Goal: Information Seeking & Learning: Learn about a topic

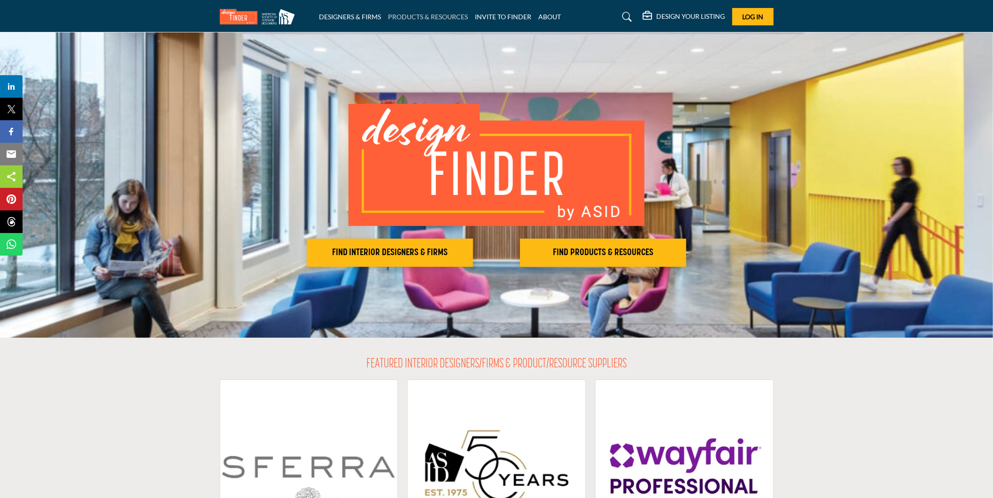
click at [420, 13] on link "PRODUCTS & RESOURCES" at bounding box center [428, 17] width 80 height 8
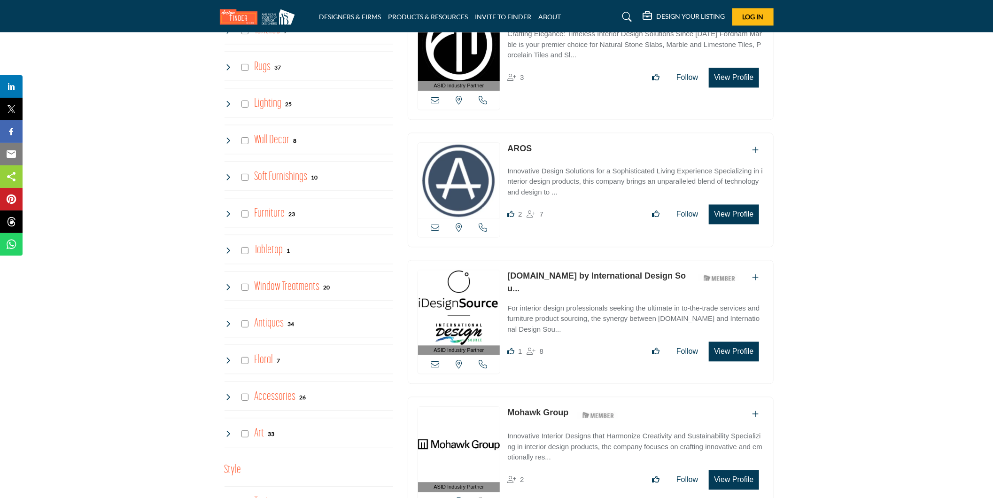
scroll to position [1252, 0]
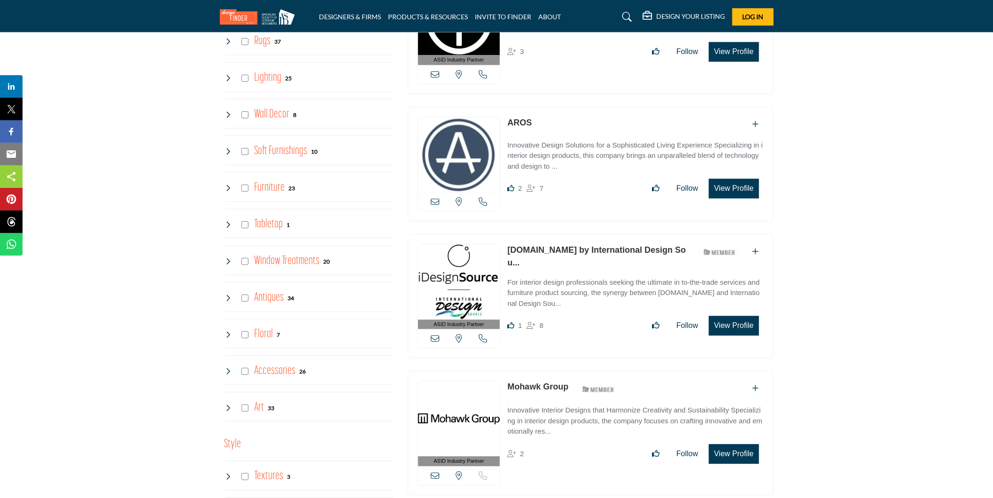
click at [227, 295] on div "Antiques 34" at bounding box center [259, 297] width 70 height 17
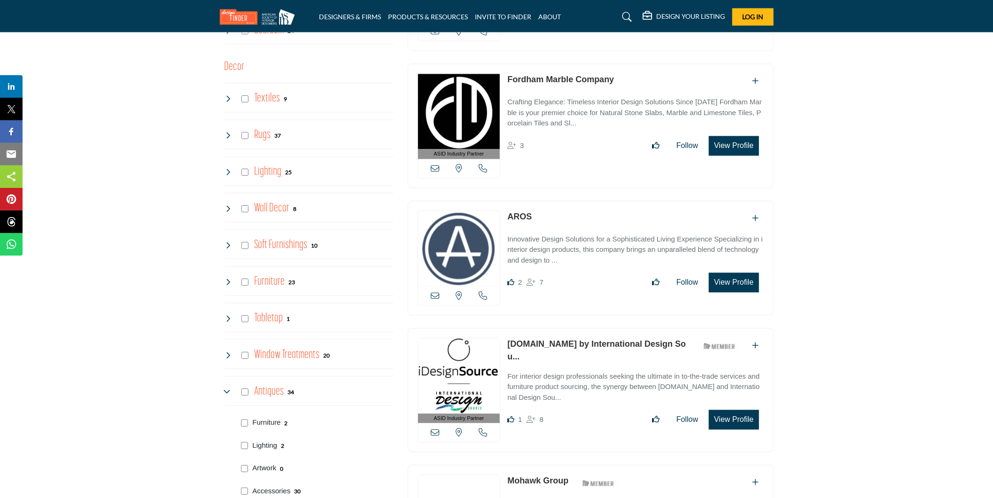
scroll to position [1148, 0]
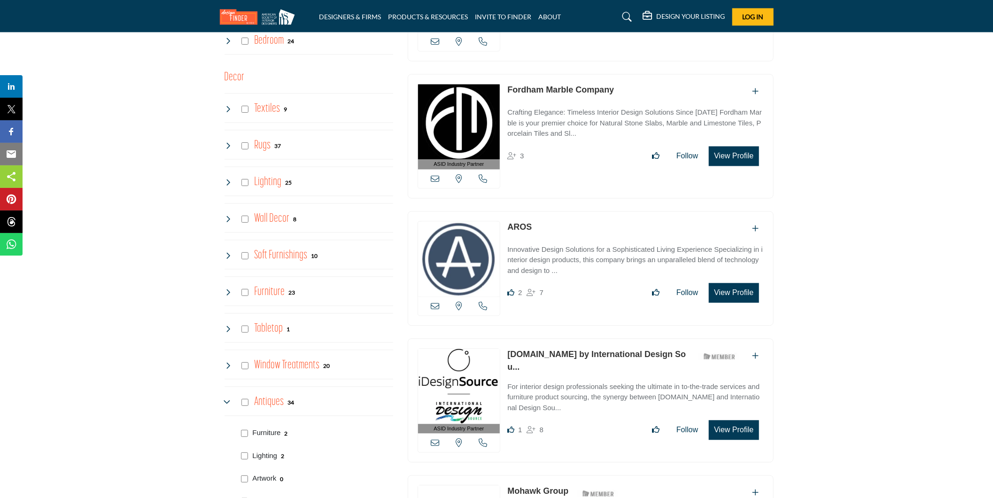
click at [231, 218] on icon at bounding box center [228, 219] width 8 height 8
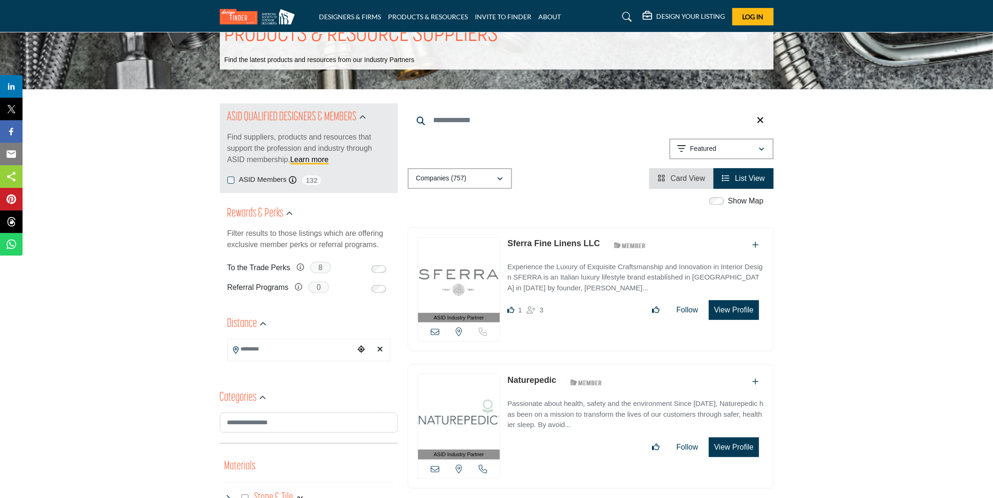
scroll to position [0, 0]
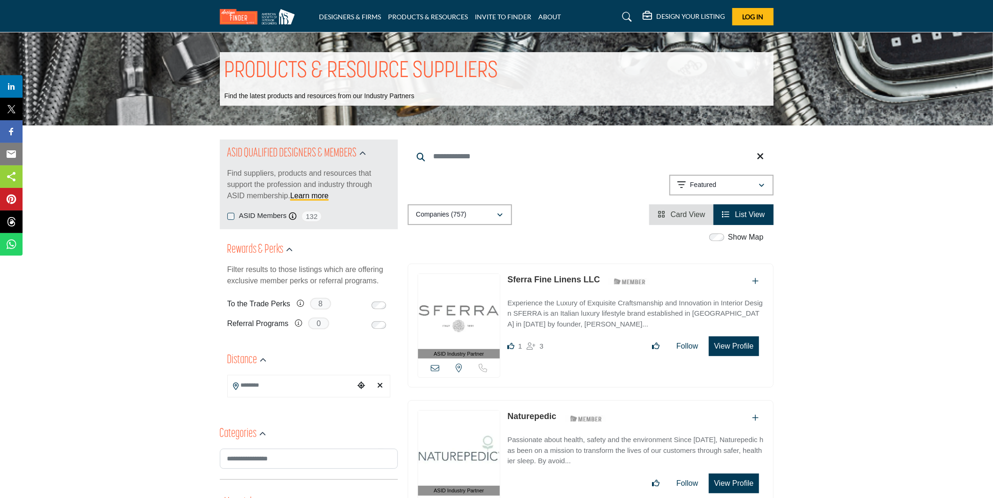
click at [632, 16] on link at bounding box center [625, 16] width 25 height 15
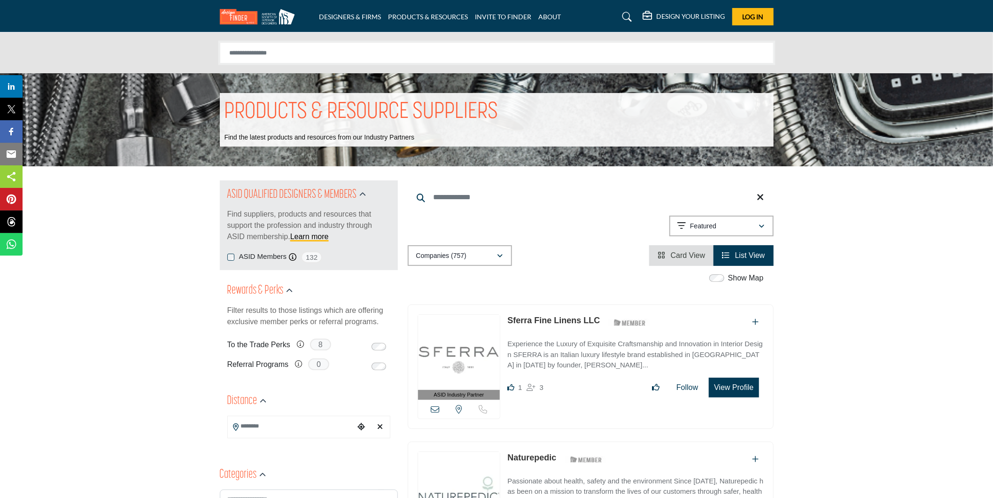
click at [476, 55] on input "Search Solutions" at bounding box center [497, 52] width 554 height 21
type input "**********"
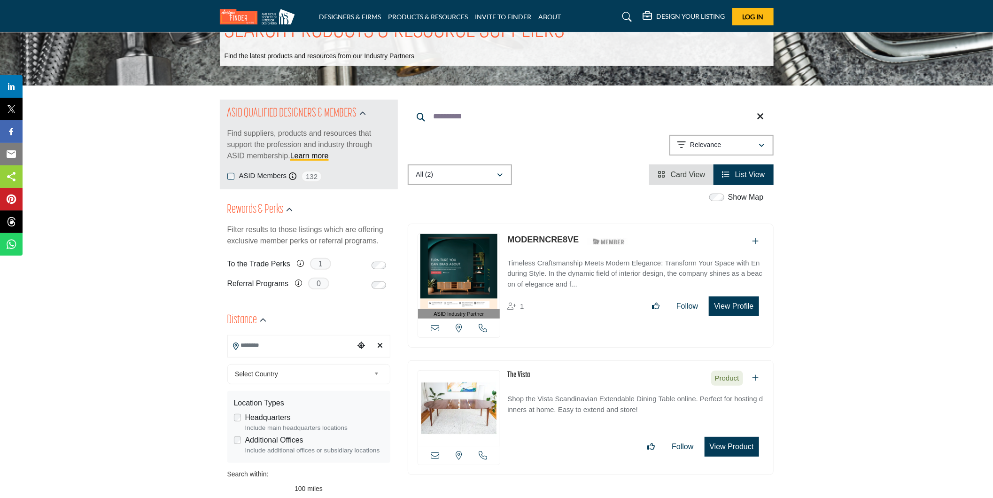
scroll to position [52, 0]
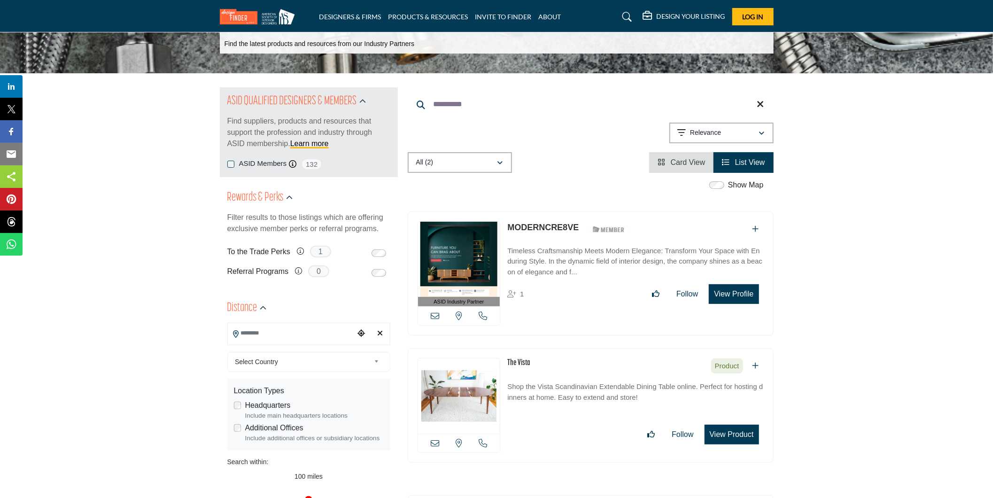
click at [525, 226] on link "MODERNCRE8VE" at bounding box center [542, 227] width 71 height 9
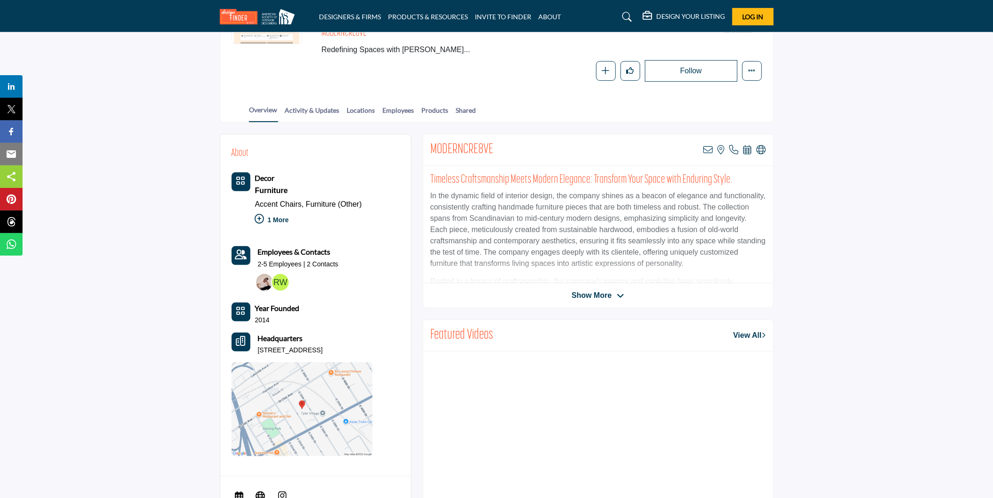
scroll to position [156, 0]
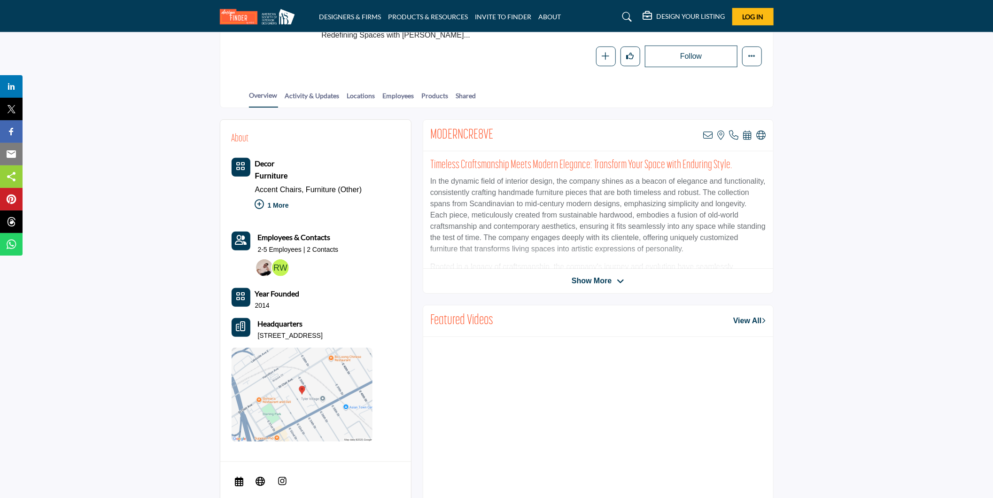
click at [586, 279] on span "Show More" at bounding box center [592, 280] width 40 height 11
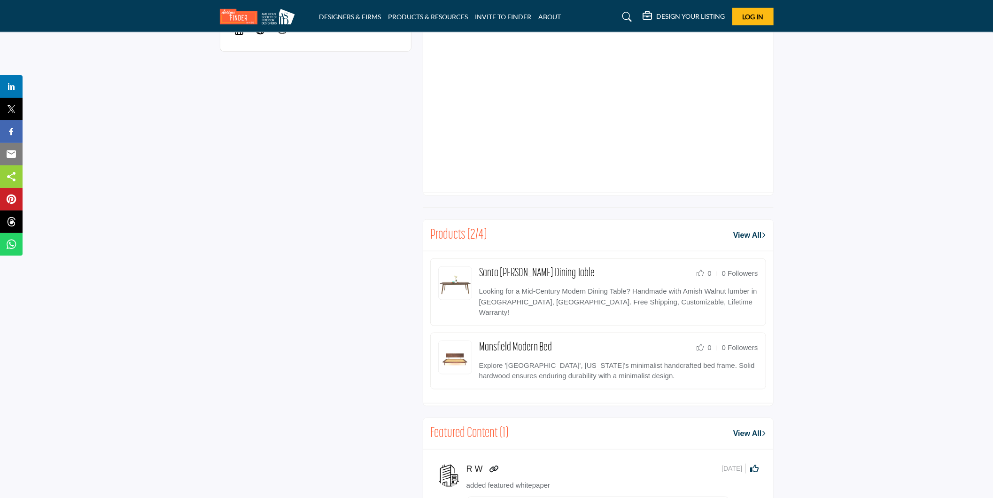
scroll to position [626, 0]
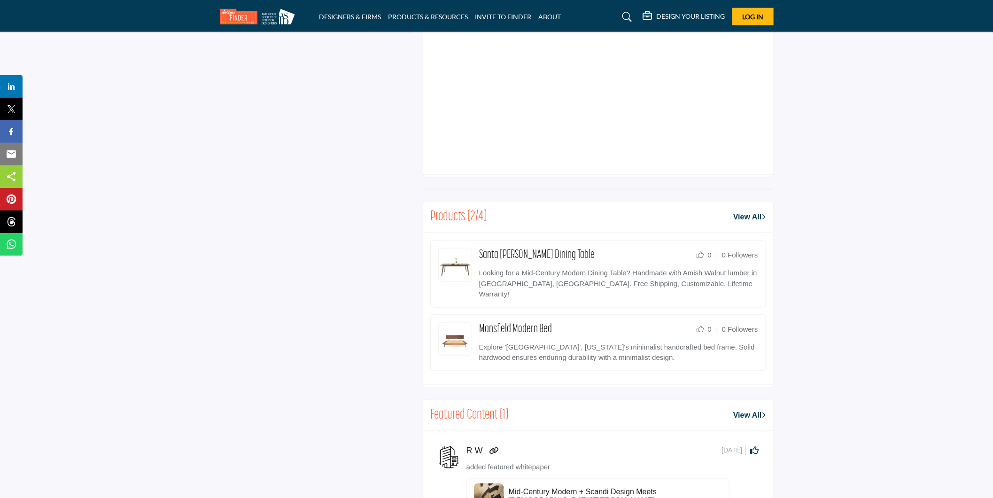
click at [738, 215] on link "View All" at bounding box center [749, 216] width 32 height 11
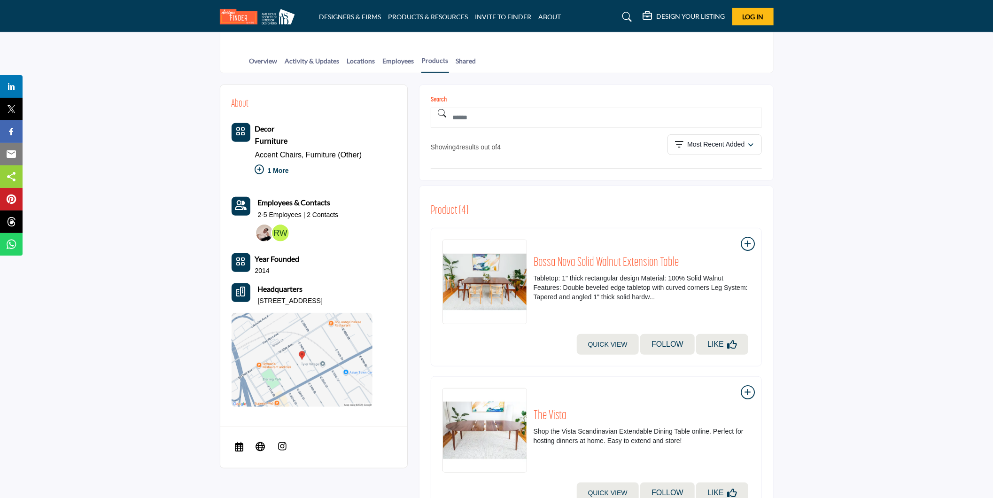
scroll to position [209, 0]
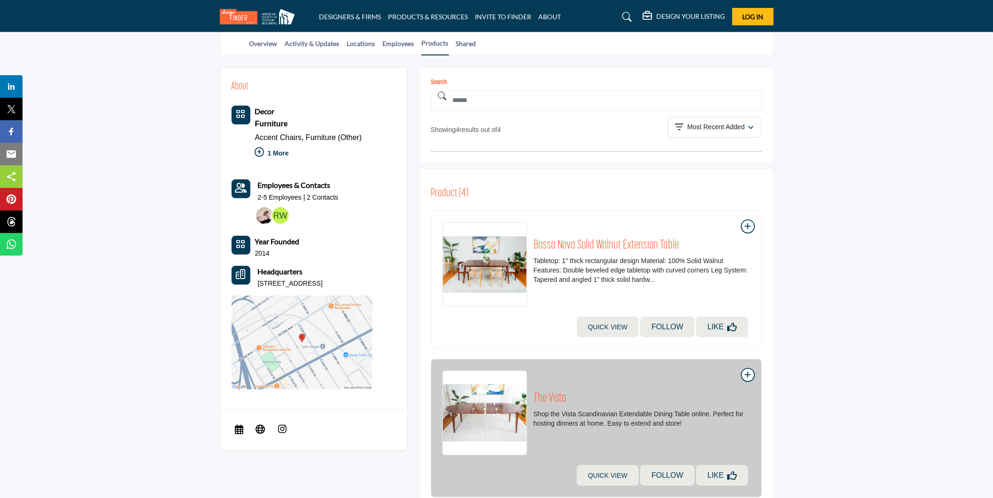
click at [553, 395] on h2 "The Vista" at bounding box center [641, 398] width 216 height 15
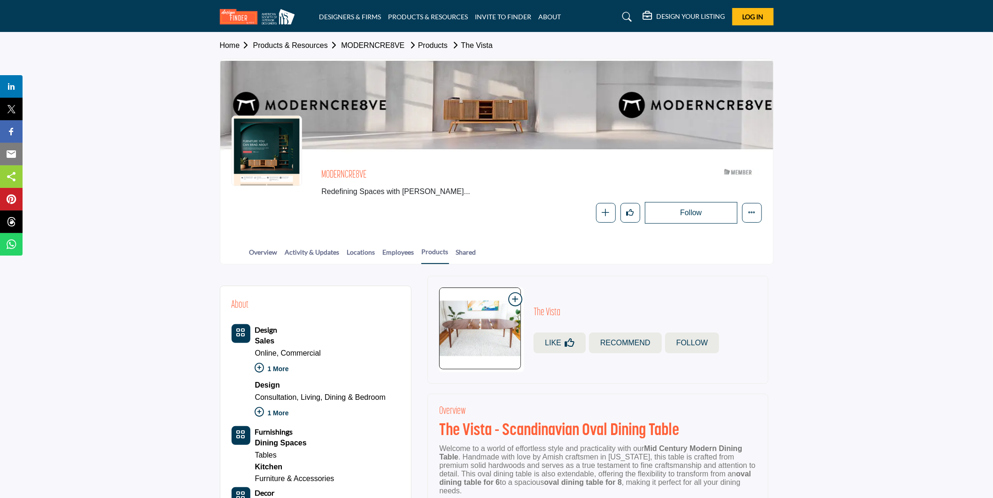
scroll to position [104, 0]
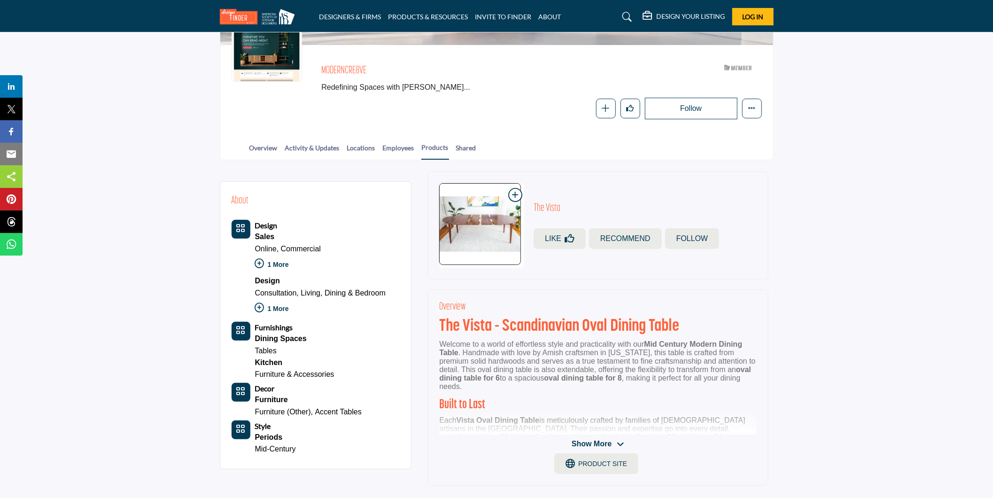
click at [597, 443] on span "Show More" at bounding box center [592, 443] width 40 height 11
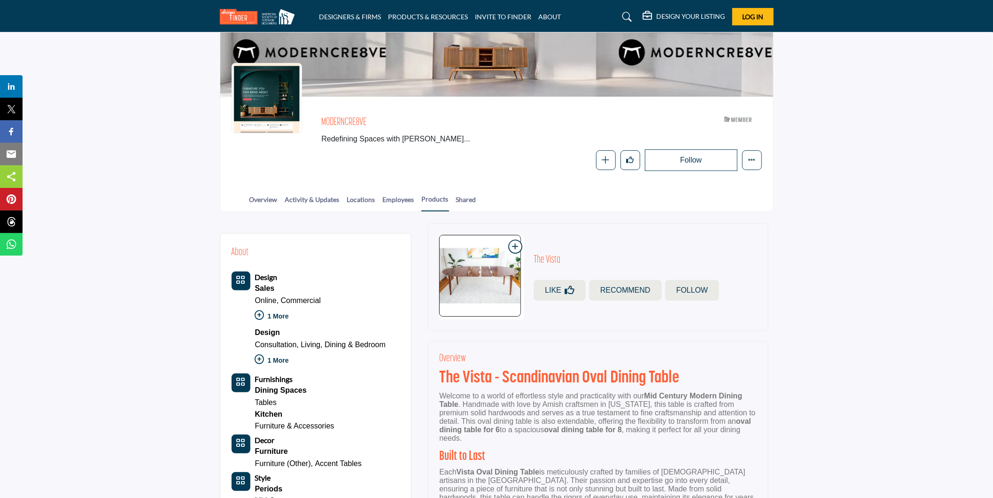
scroll to position [52, 0]
click at [626, 12] on icon at bounding box center [626, 16] width 9 height 9
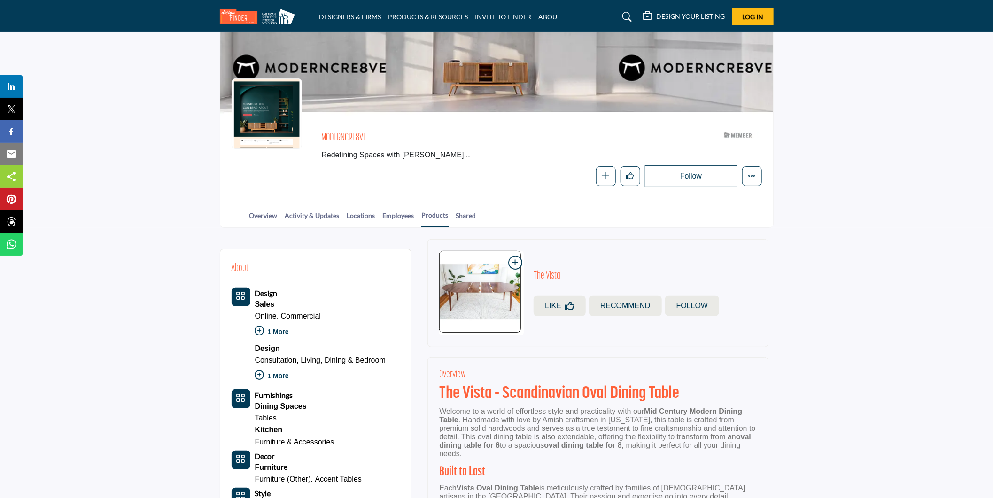
scroll to position [92, 0]
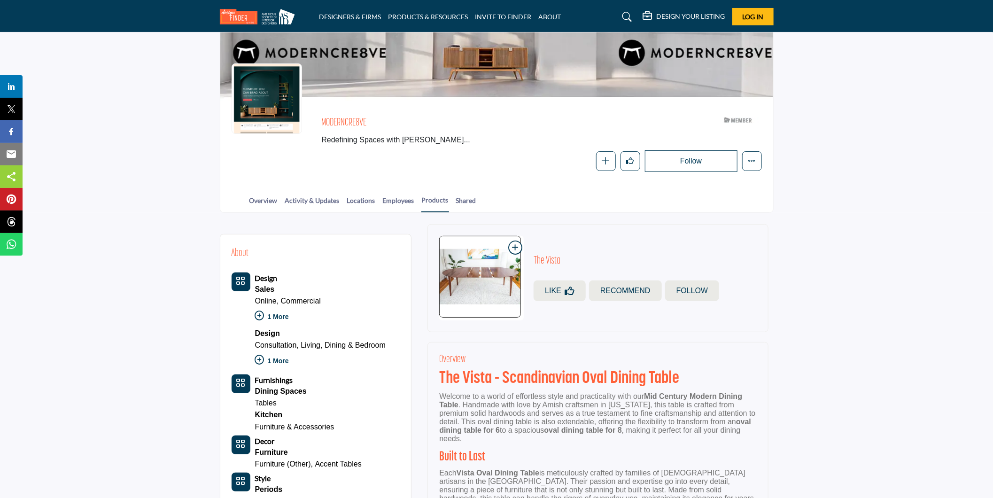
click at [623, 17] on icon at bounding box center [626, 16] width 9 height 9
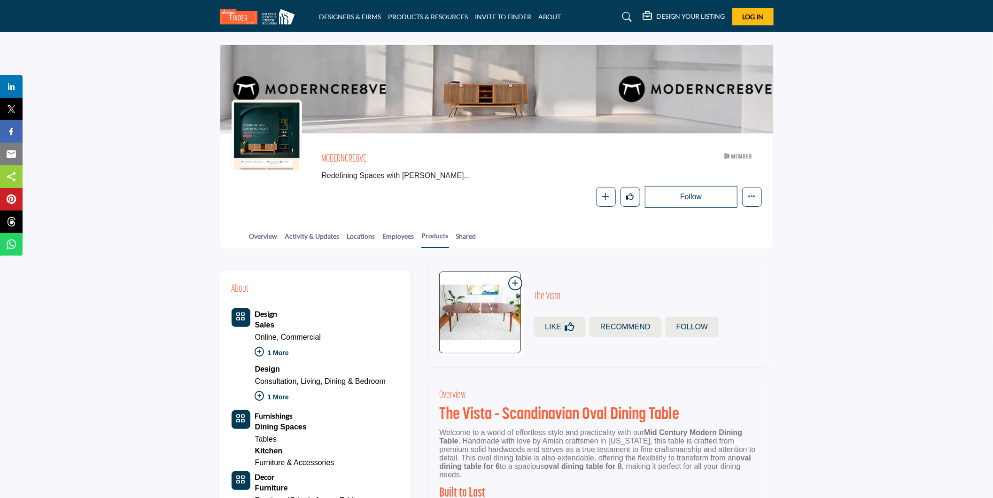
scroll to position [0, 0]
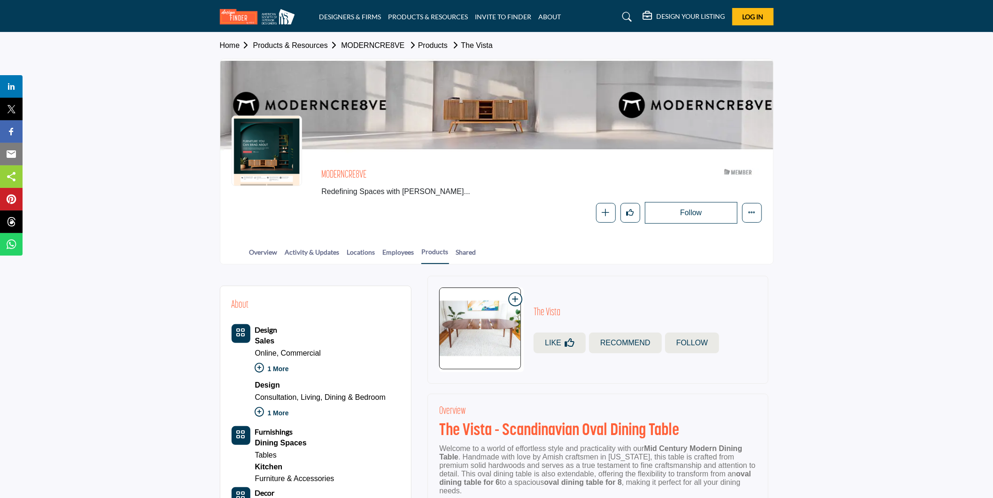
click at [290, 46] on link "Products & Resources" at bounding box center [297, 45] width 88 height 8
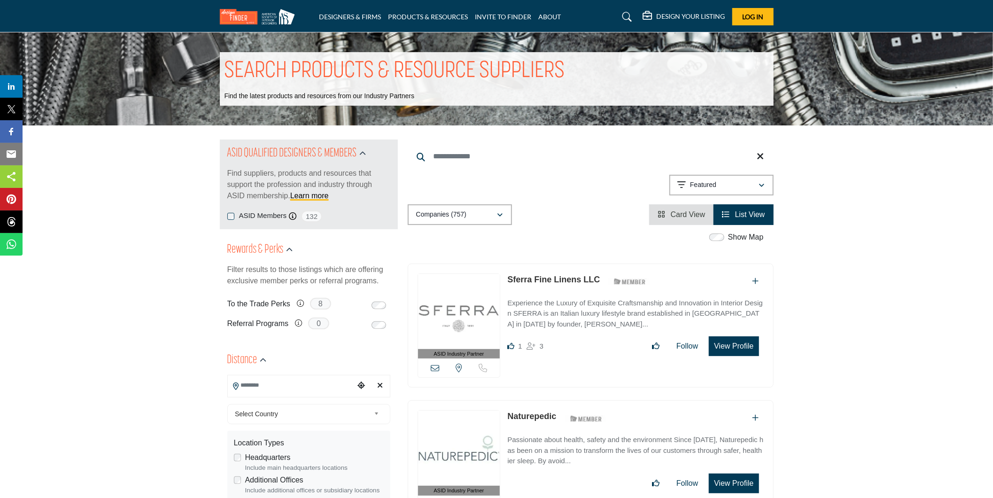
click at [627, 18] on icon at bounding box center [626, 16] width 9 height 9
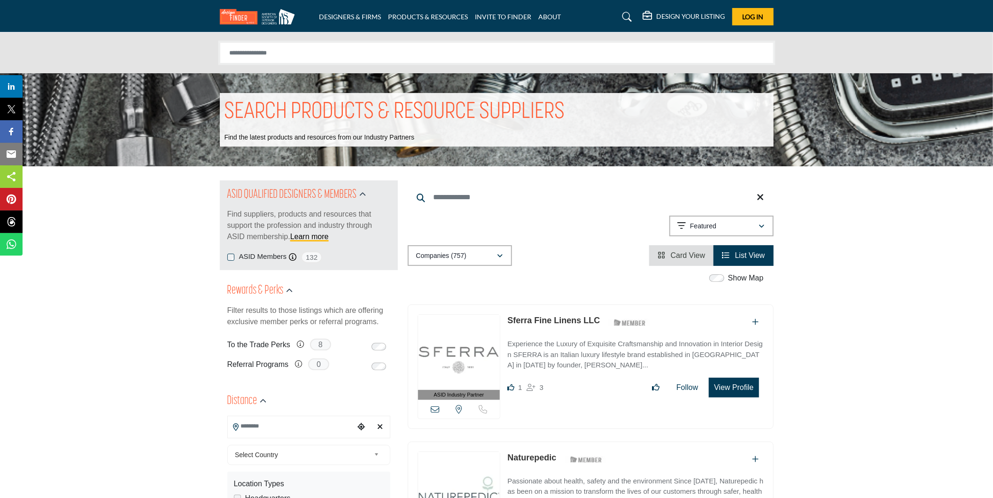
click at [480, 49] on input "Search Solutions" at bounding box center [497, 52] width 554 height 21
type input "**********"
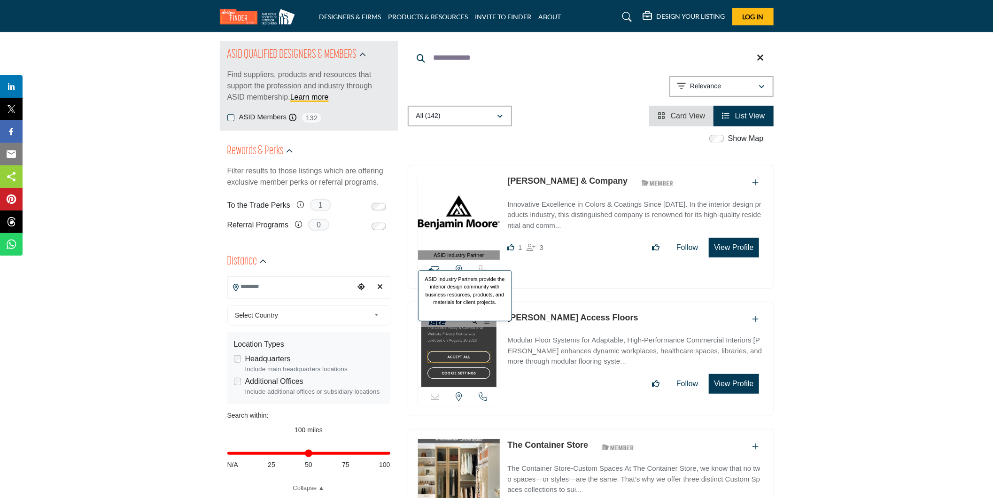
scroll to position [104, 0]
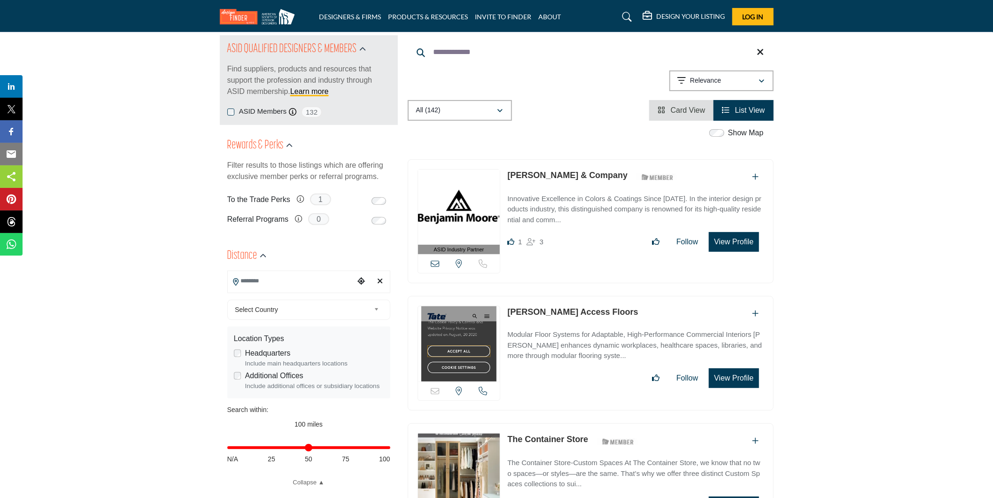
click at [569, 175] on link "Benjamin Moore & Company" at bounding box center [567, 174] width 120 height 9
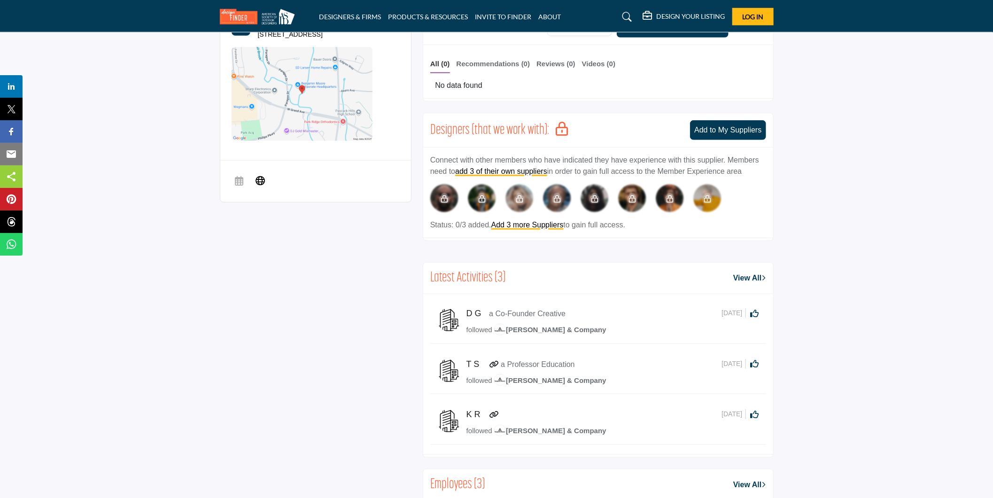
scroll to position [209, 0]
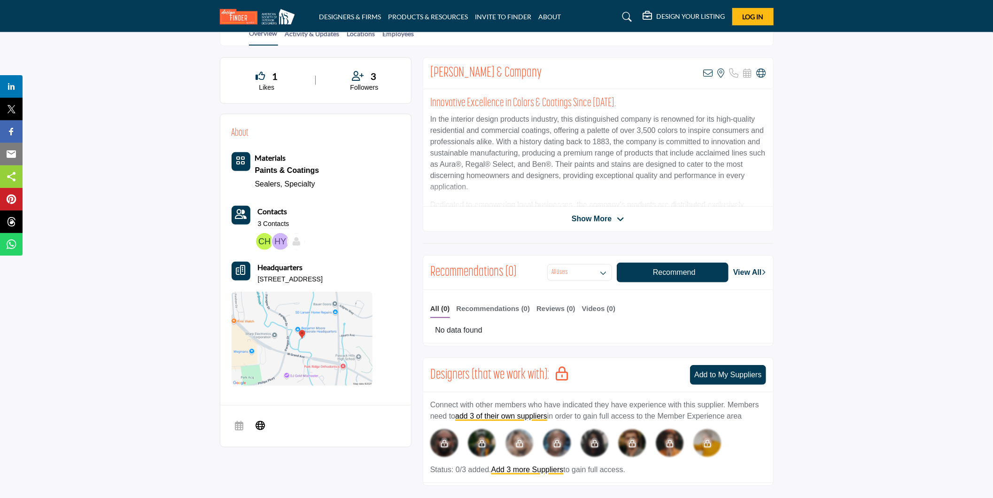
click at [591, 210] on div "Benjamin Moore & Company View email address of this listing View the location o…" at bounding box center [598, 144] width 351 height 174
click at [593, 214] on span "Show More" at bounding box center [592, 218] width 40 height 11
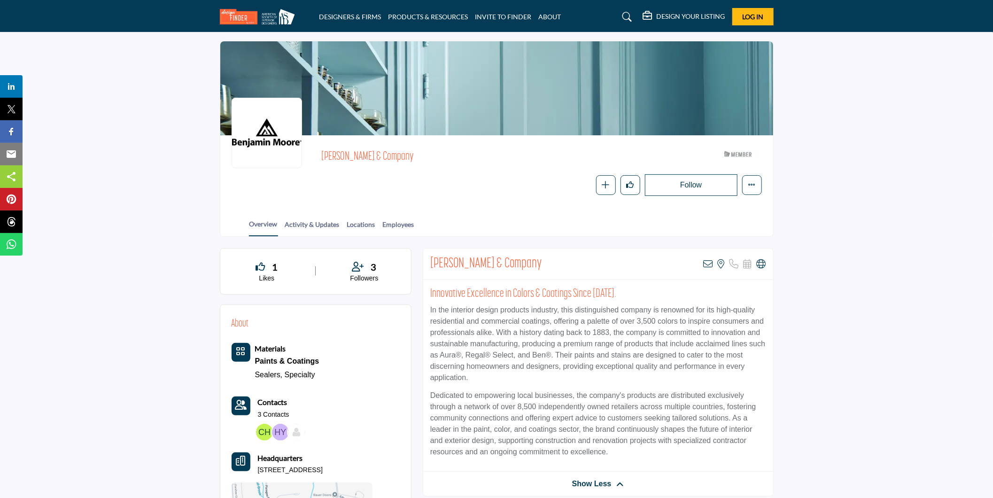
scroll to position [0, 0]
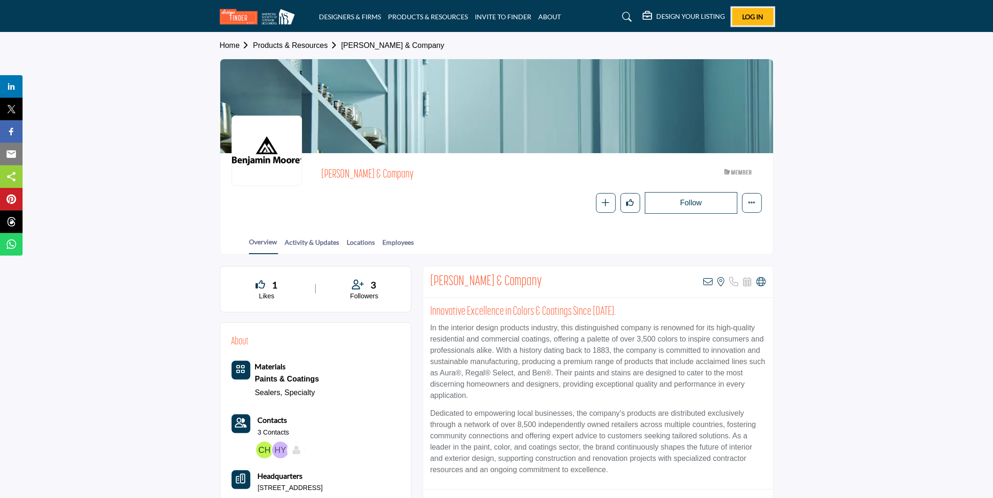
click at [747, 19] on span "Log In" at bounding box center [752, 17] width 21 height 8
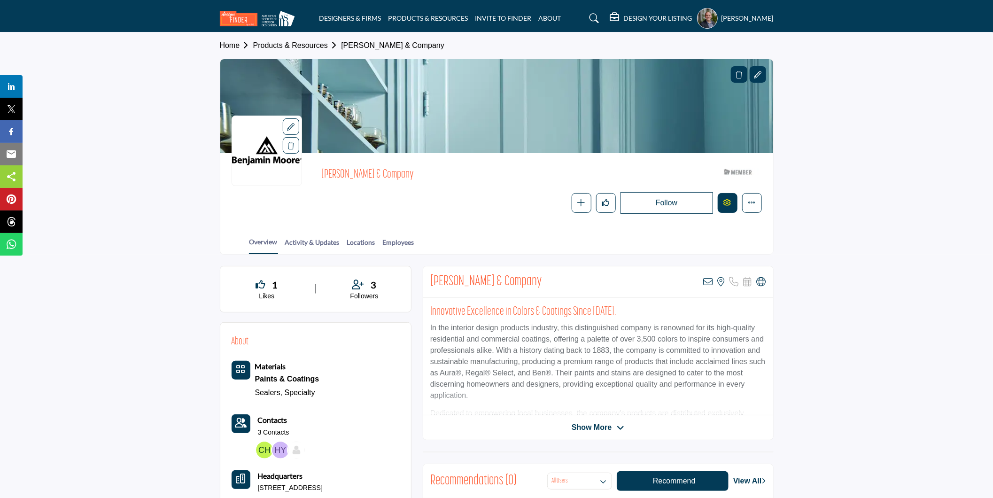
click at [731, 202] on button "Edit company" at bounding box center [728, 203] width 20 height 20
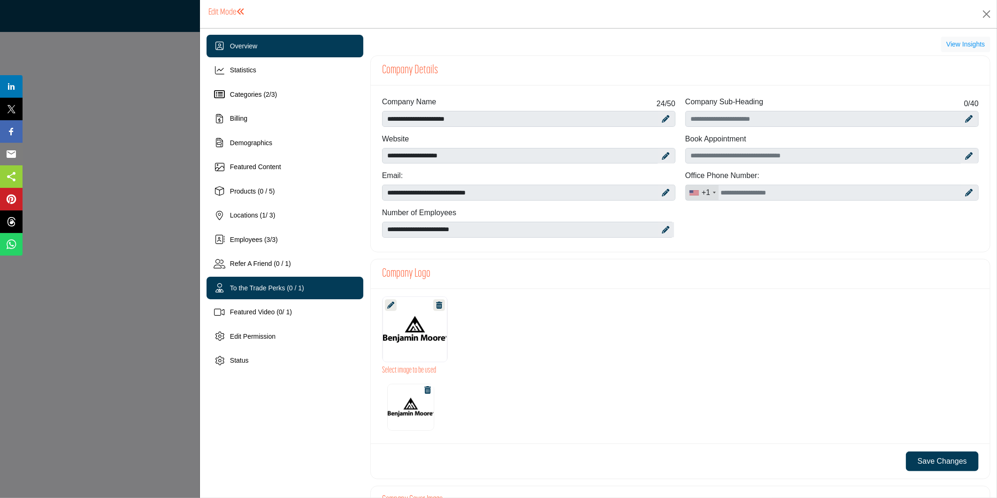
click at [288, 287] on span "To the Trade Perks (0 / 1)" at bounding box center [267, 288] width 74 height 8
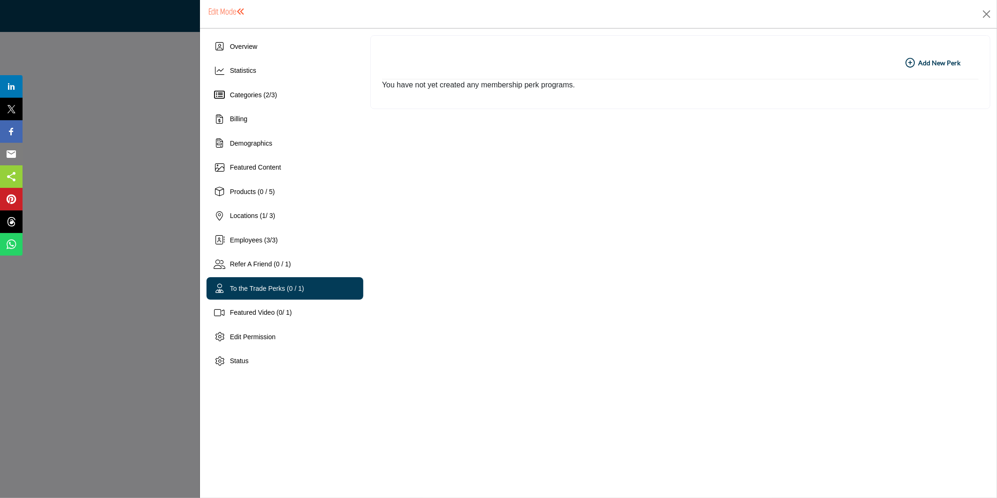
click at [141, 95] on div at bounding box center [498, 249] width 997 height 498
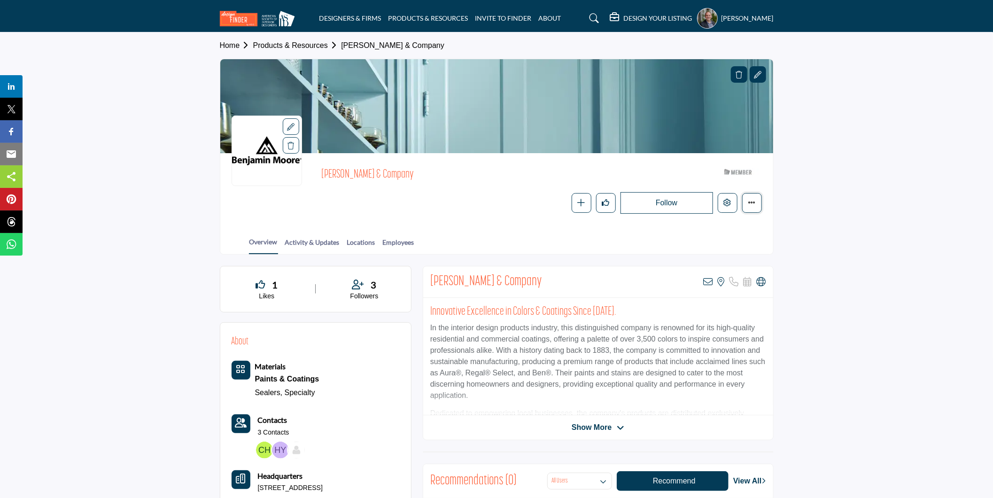
click at [746, 204] on button "More details" at bounding box center [752, 203] width 20 height 20
click at [749, 203] on icon "More details" at bounding box center [752, 203] width 8 height 8
click at [718, 200] on button "Edit company" at bounding box center [728, 203] width 20 height 20
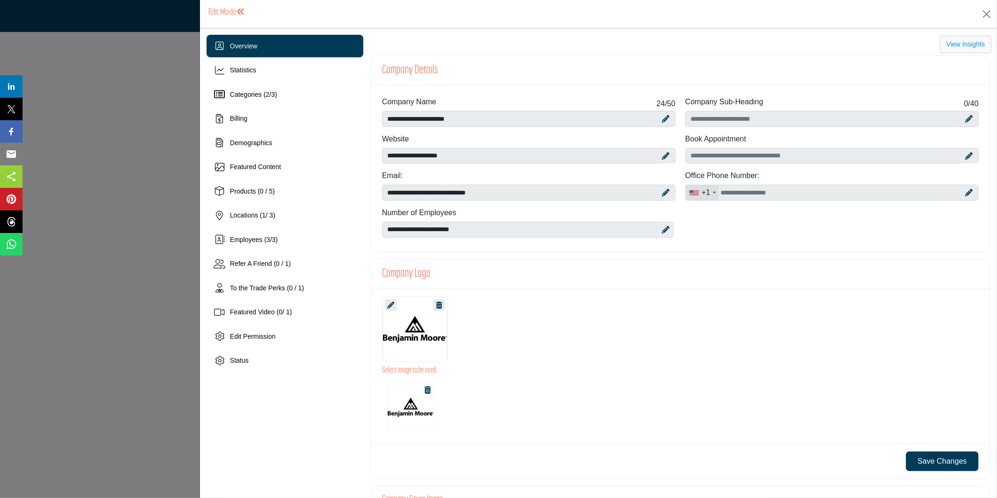
click at [956, 41] on button "View Insights" at bounding box center [966, 45] width 49 height 16
click at [254, 359] on div "Status" at bounding box center [285, 360] width 157 height 23
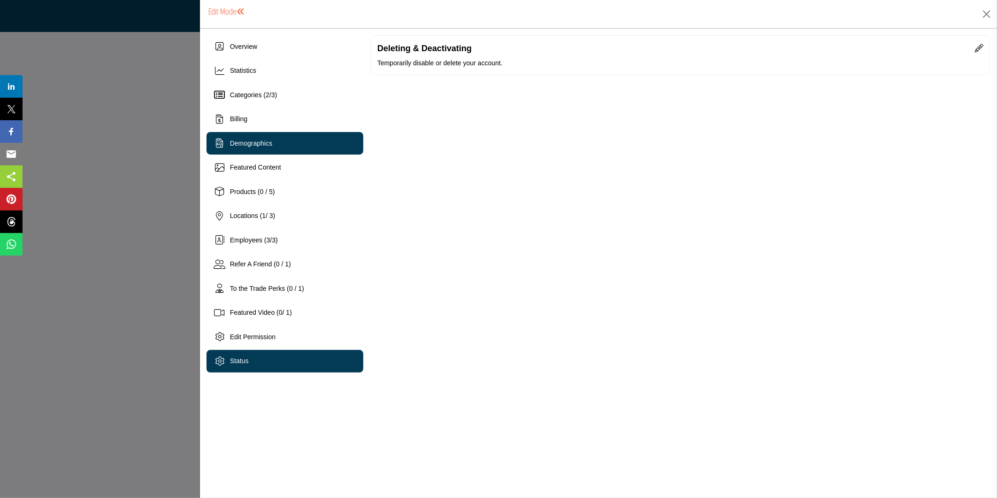
click at [261, 143] on span "Demographics" at bounding box center [251, 143] width 42 height 8
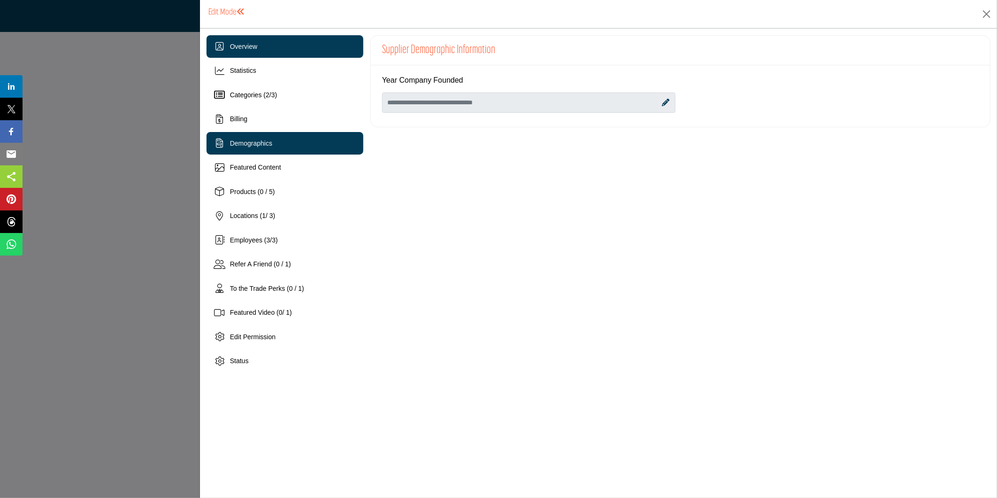
click at [257, 51] on div "Overview" at bounding box center [285, 46] width 157 height 23
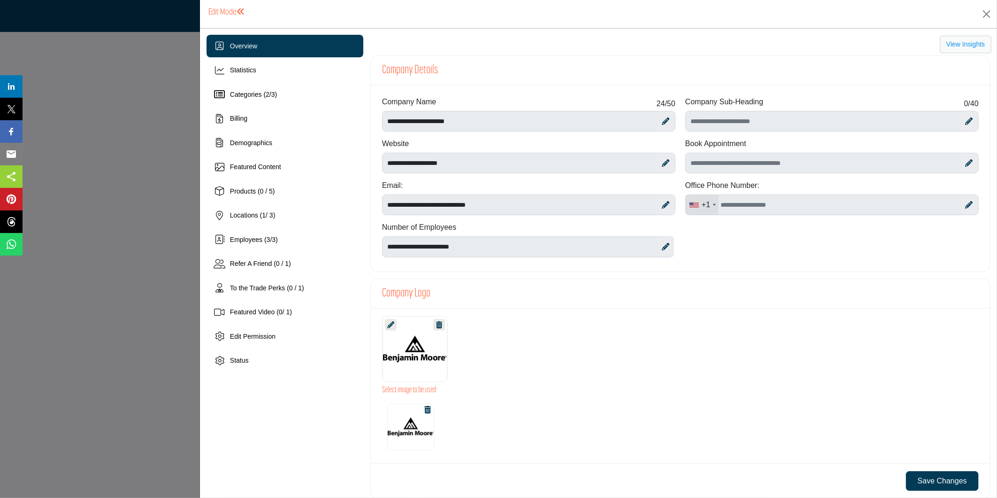
click at [949, 48] on button "View Insights" at bounding box center [966, 45] width 49 height 16
click at [983, 12] on button "Close" at bounding box center [987, 14] width 14 height 14
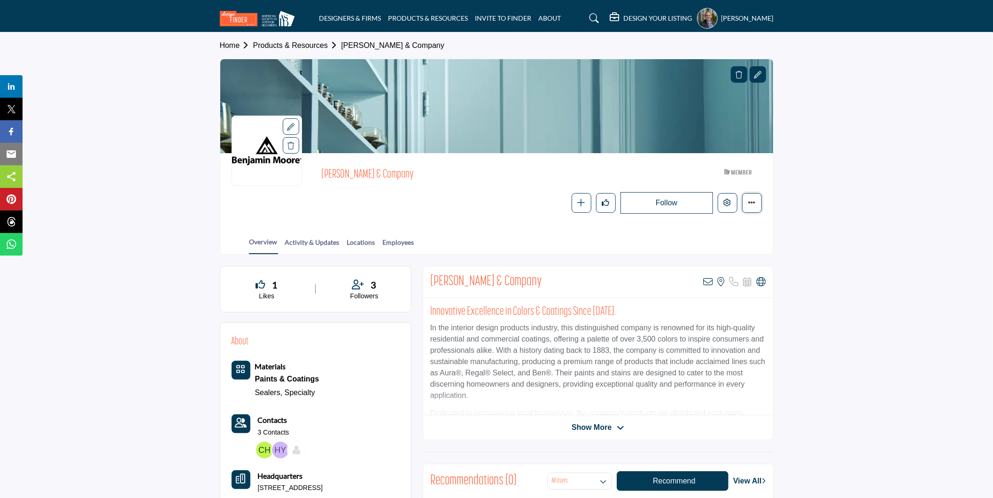
click at [757, 201] on button "More details" at bounding box center [752, 203] width 20 height 20
click at [599, 19] on icon at bounding box center [593, 18] width 9 height 9
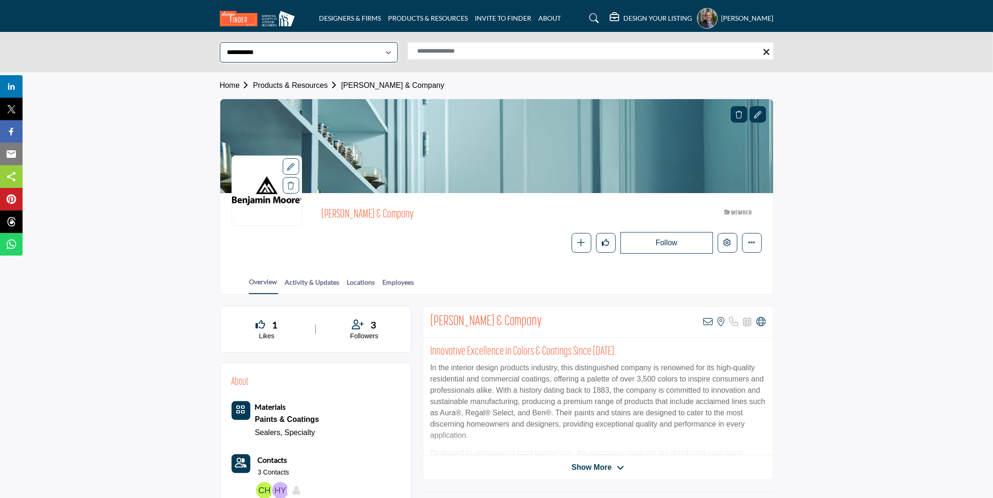
click at [372, 59] on select "**********" at bounding box center [309, 52] width 178 height 20
select select "**********"
click at [220, 42] on select "**********" at bounding box center [309, 52] width 178 height 20
click at [438, 53] on input "Search Solutions" at bounding box center [591, 50] width 366 height 17
type input "**********"
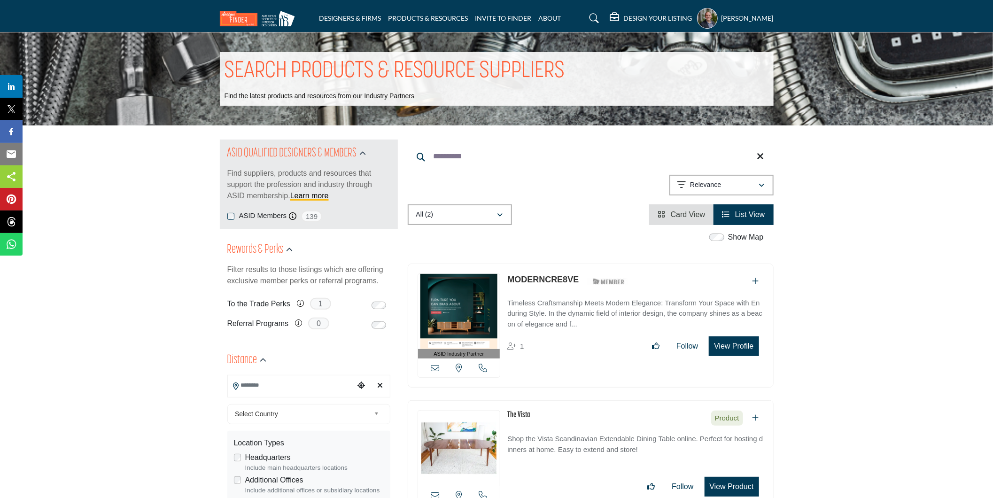
click at [542, 271] on div "ASID Industry Partner ASID Industry Partners provide the interior design commun…" at bounding box center [591, 325] width 366 height 124
click at [540, 284] on p "MODERNCRE8VE" at bounding box center [542, 279] width 71 height 13
click at [539, 276] on link "MODERNCRE8VE" at bounding box center [542, 279] width 71 height 9
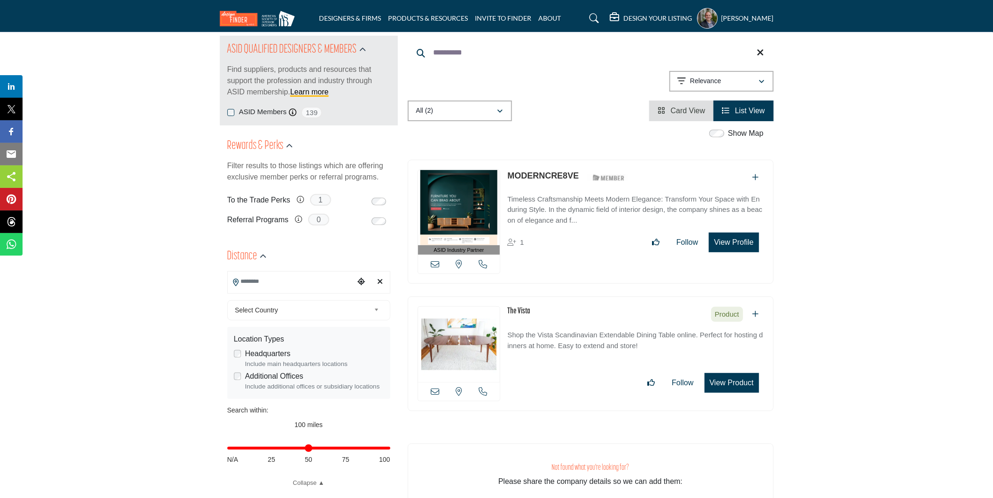
scroll to position [104, 0]
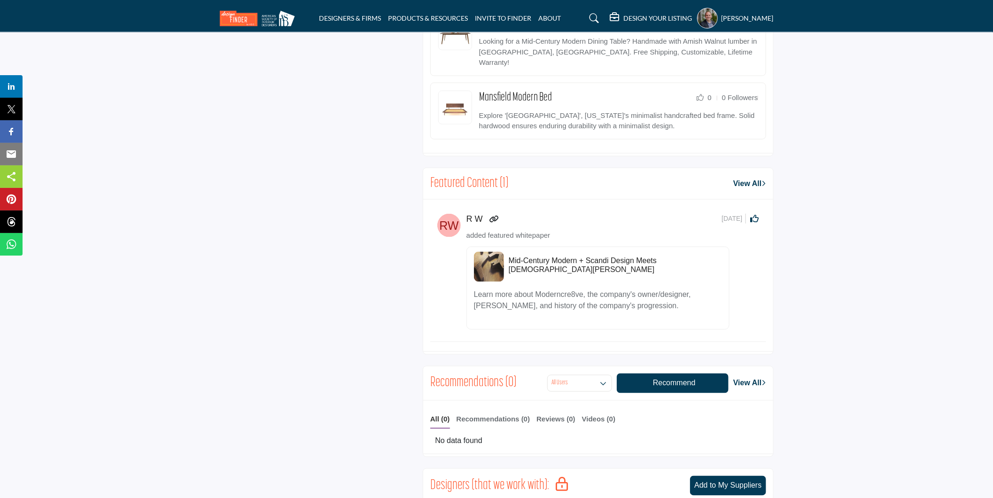
scroll to position [782, 0]
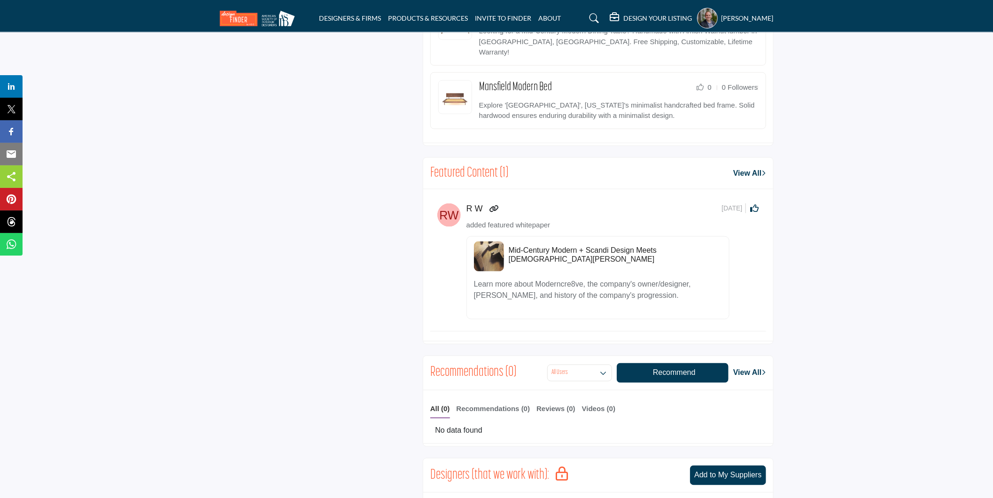
click at [528, 247] on h5 "Mid-Century Modern + Scandi Design Meets [DEMOGRAPHIC_DATA][PERSON_NAME]" at bounding box center [615, 255] width 213 height 18
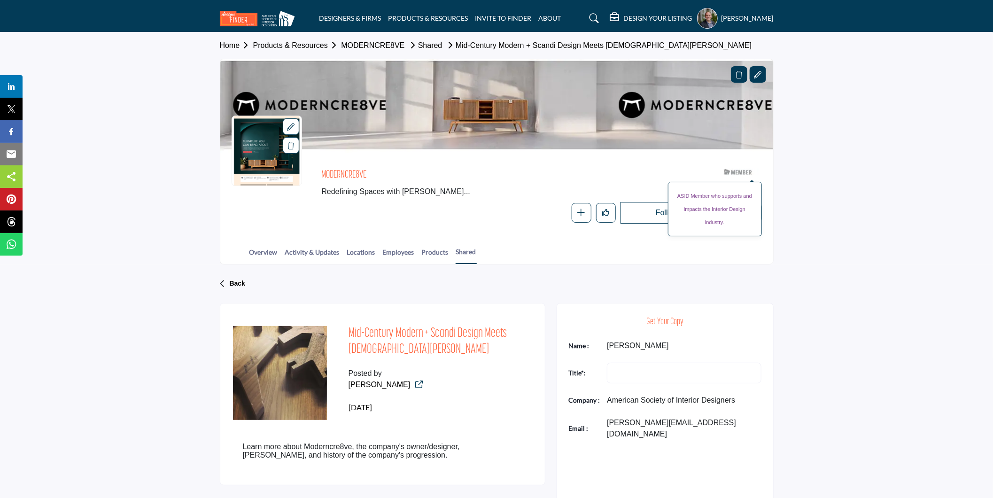
click at [757, 214] on span "ASID Member who supports and impacts the Interior Design industry." at bounding box center [715, 209] width 94 height 54
click at [816, 227] on section "Home Products & Resources MODERNCRE8VE Shared Mid-Century Modern + Scandi Desig…" at bounding box center [496, 148] width 993 height 232
click at [750, 205] on button "More details" at bounding box center [752, 213] width 20 height 20
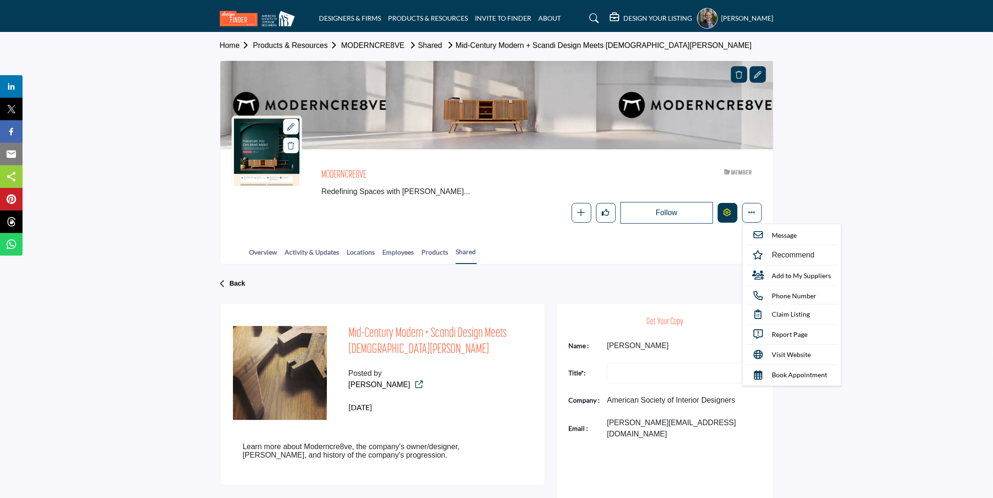
click at [726, 206] on button "Edit company" at bounding box center [728, 213] width 20 height 20
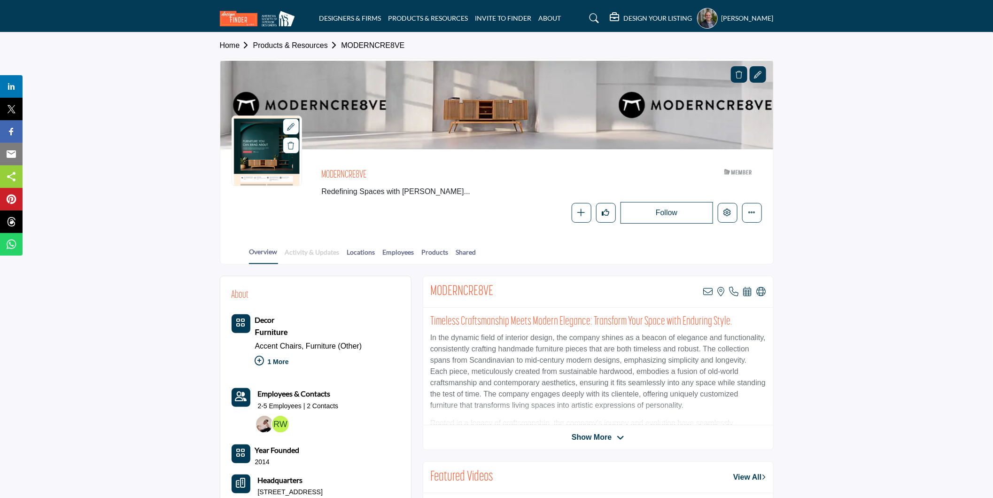
click at [327, 254] on link "Activity & Updates" at bounding box center [312, 255] width 55 height 16
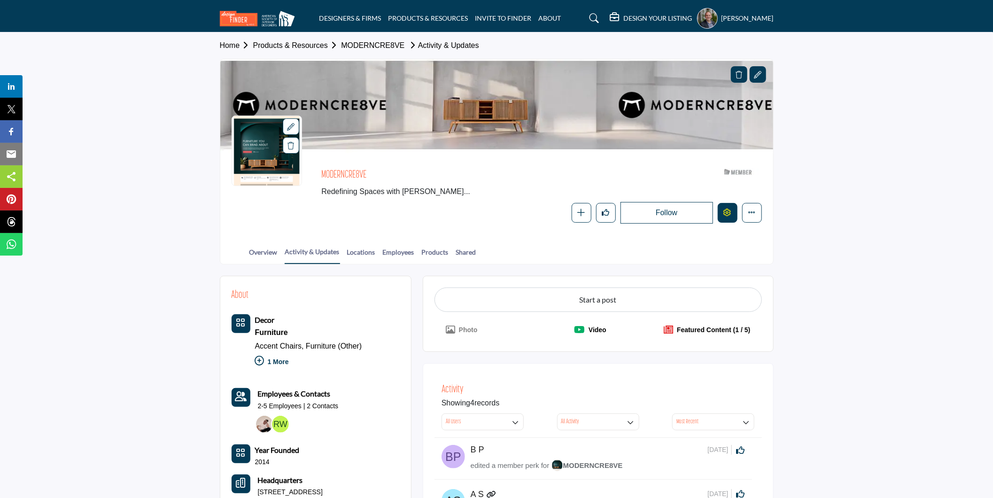
click at [732, 208] on button "Edit company" at bounding box center [728, 213] width 20 height 20
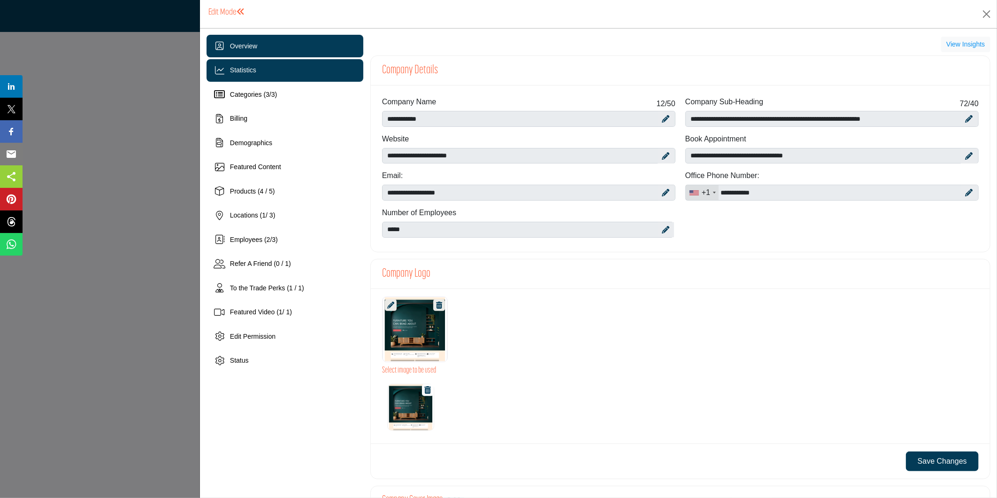
click at [293, 74] on div "Statistics" at bounding box center [285, 70] width 157 height 23
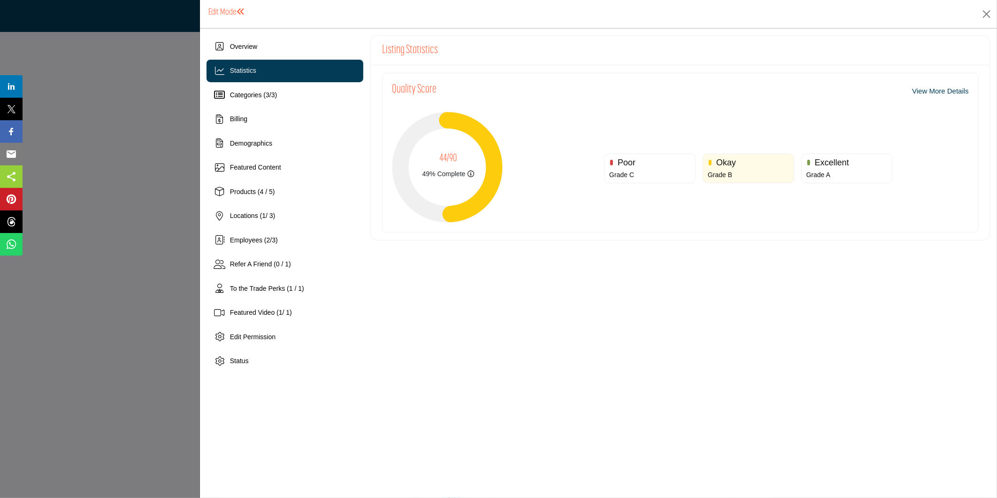
click at [926, 93] on link "View More Details" at bounding box center [940, 91] width 57 height 11
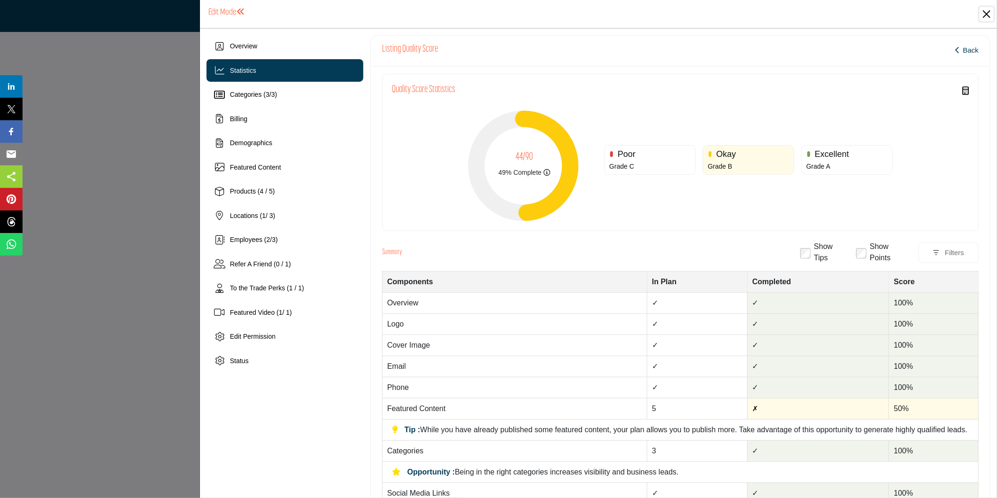
click at [988, 16] on button "Close" at bounding box center [987, 14] width 14 height 14
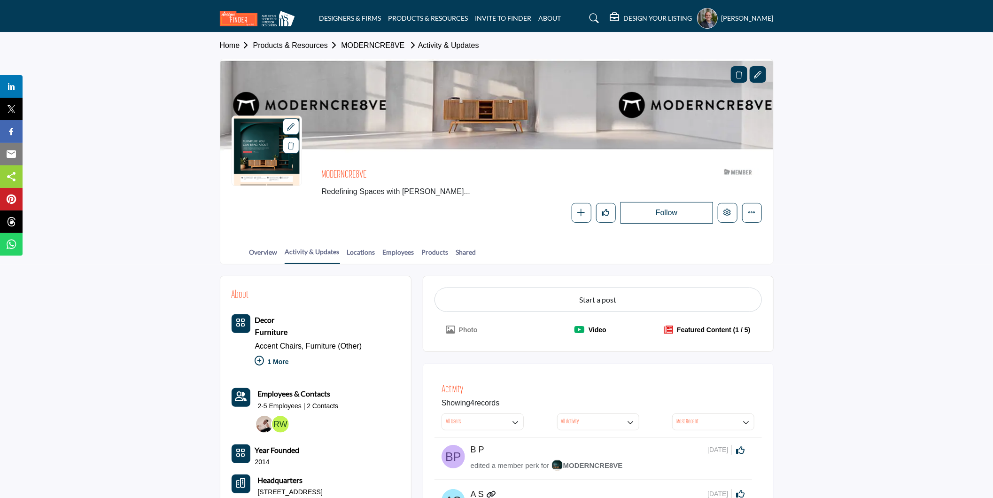
click at [599, 15] on icon at bounding box center [593, 18] width 9 height 9
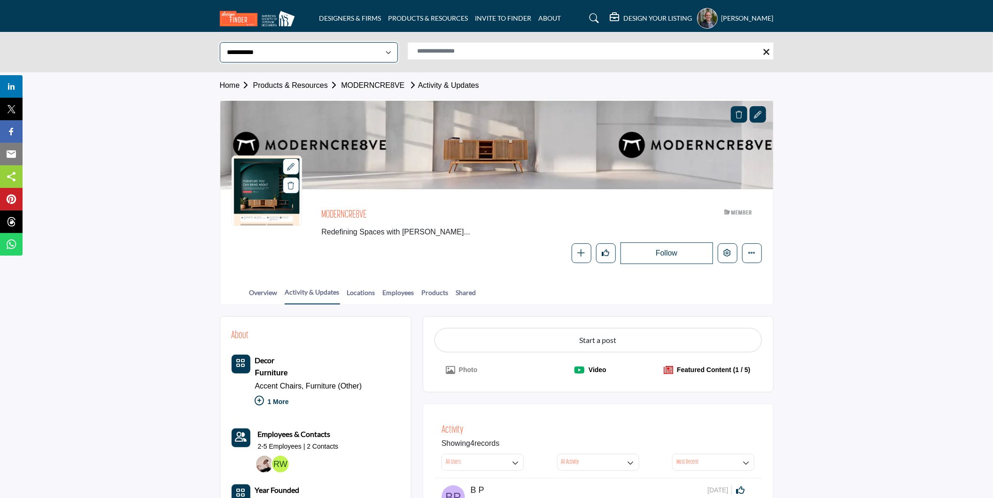
click at [322, 54] on select "**********" at bounding box center [309, 52] width 178 height 20
select select "**********"
click at [220, 42] on select "**********" at bounding box center [309, 52] width 178 height 20
click at [467, 50] on input "Search Solutions" at bounding box center [591, 50] width 366 height 17
type input "**********"
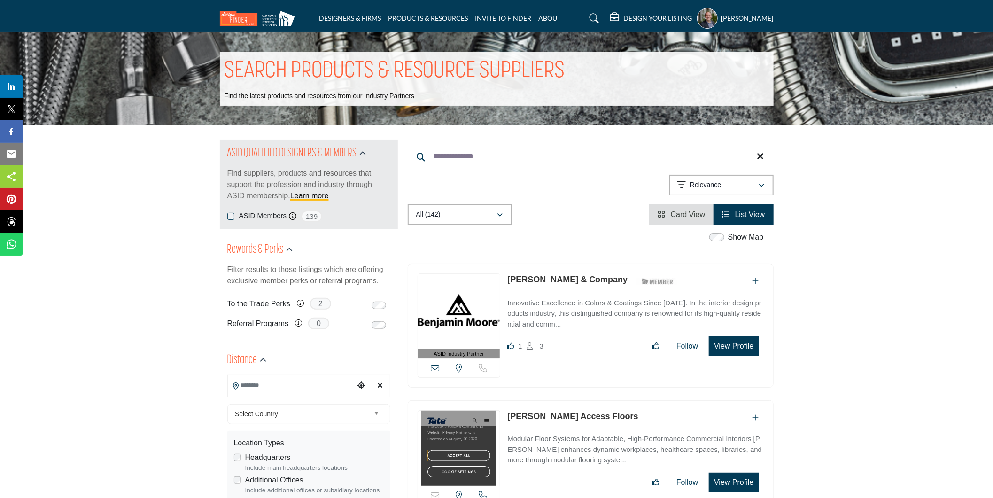
click at [536, 280] on link "[PERSON_NAME] & Company" at bounding box center [567, 279] width 120 height 9
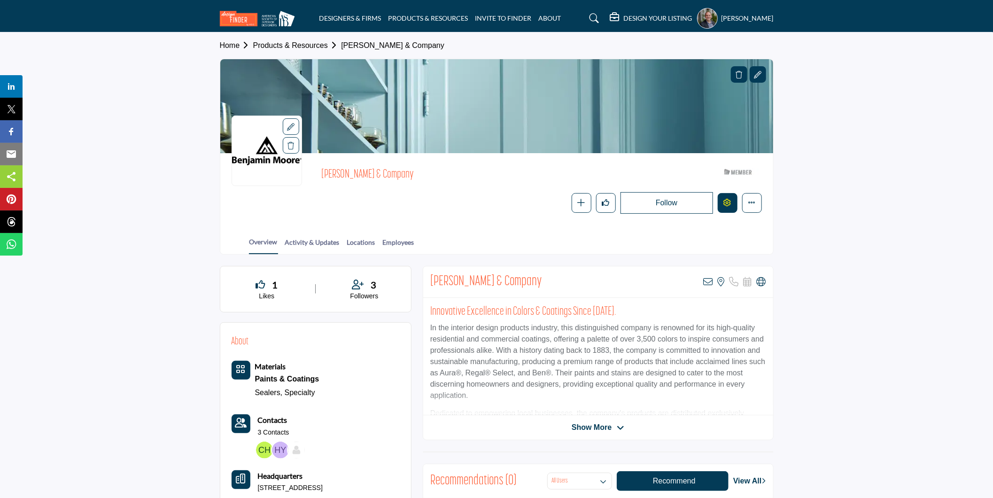
click at [726, 208] on button "Edit company" at bounding box center [728, 203] width 20 height 20
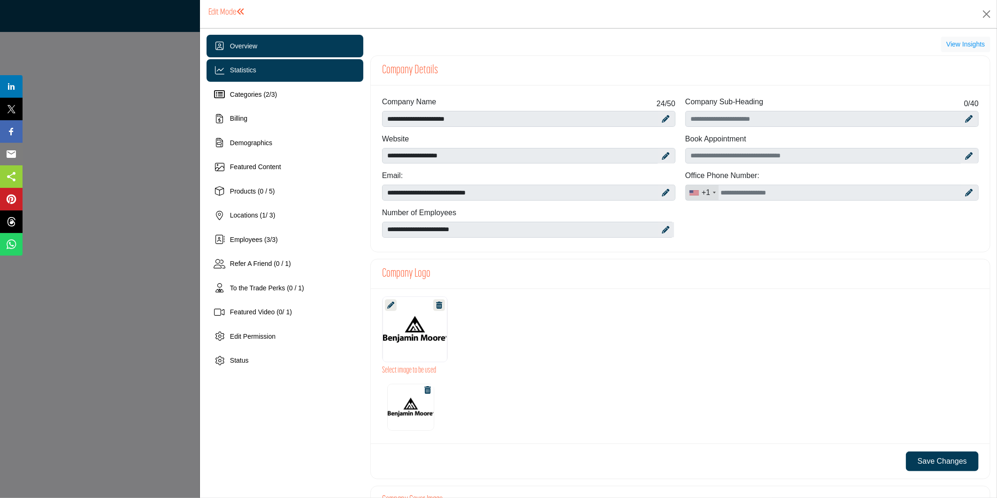
click at [252, 67] on span "Statistics" at bounding box center [243, 70] width 26 height 8
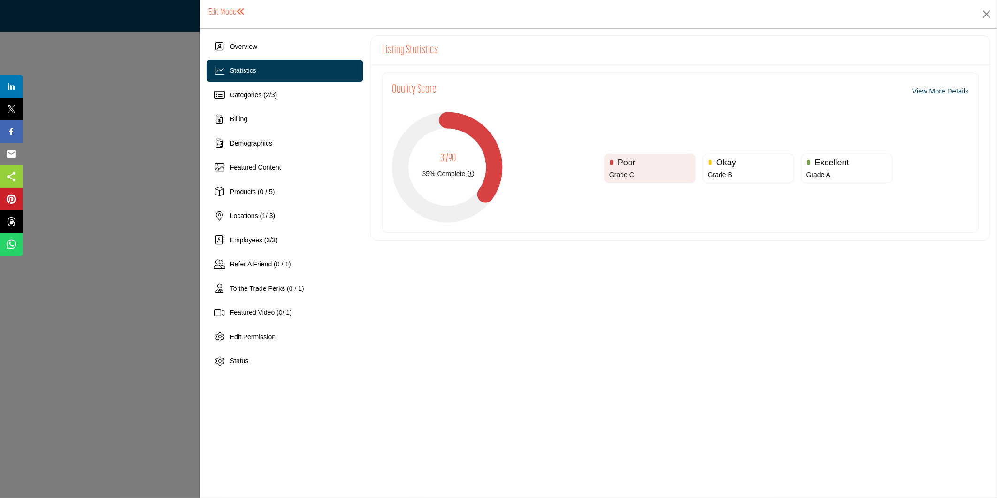
click at [935, 91] on link "View More Details" at bounding box center [940, 91] width 57 height 11
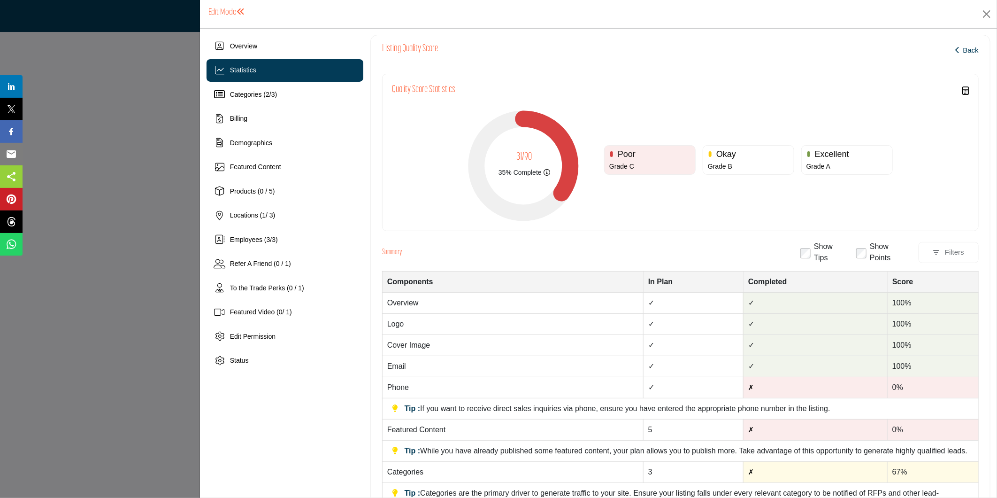
click at [388, 156] on div "Quality Score Statistics Completeness Calculator This is visible to client and …" at bounding box center [680, 152] width 597 height 157
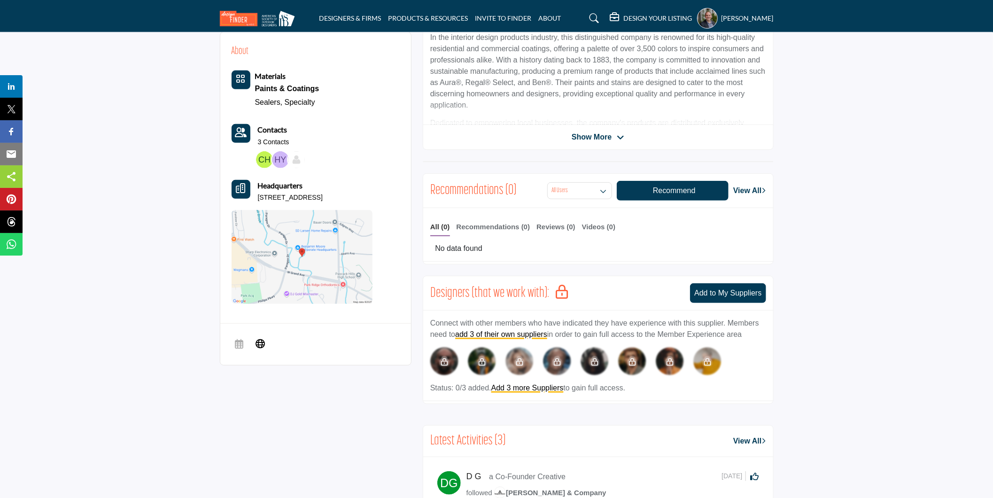
scroll to position [313, 0]
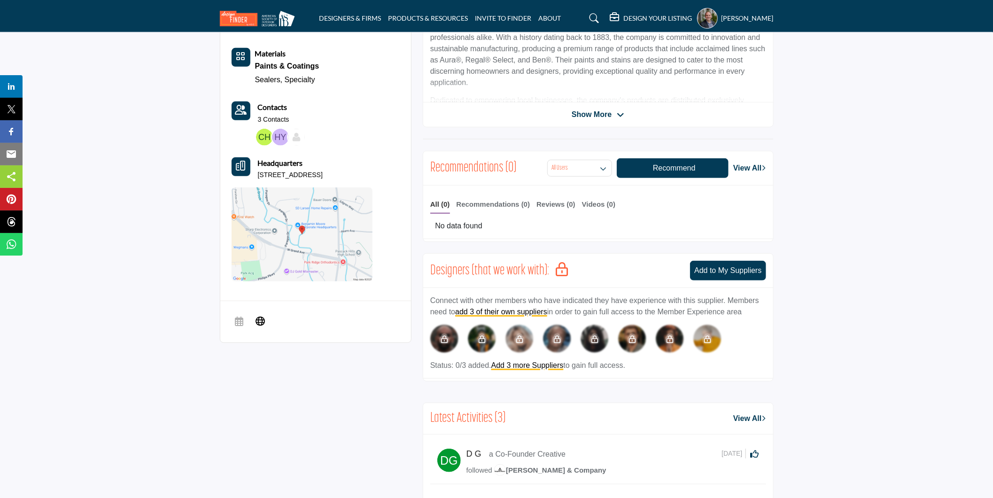
click at [649, 172] on button "Recommend" at bounding box center [673, 168] width 112 height 20
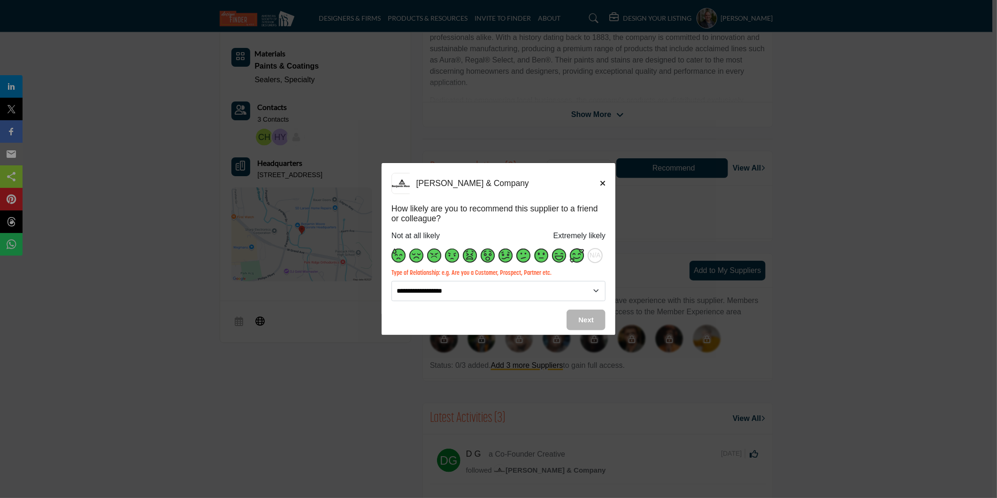
click at [574, 254] on span "Supplier Rating and Recommendation Modal for Benjamin Moore & Company" at bounding box center [577, 255] width 14 height 14
click at [579, 295] on select "**********" at bounding box center [499, 291] width 214 height 20
click at [392, 281] on select "**********" at bounding box center [499, 291] width 214 height 20
click at [602, 184] on icon "Close" at bounding box center [603, 183] width 6 height 8
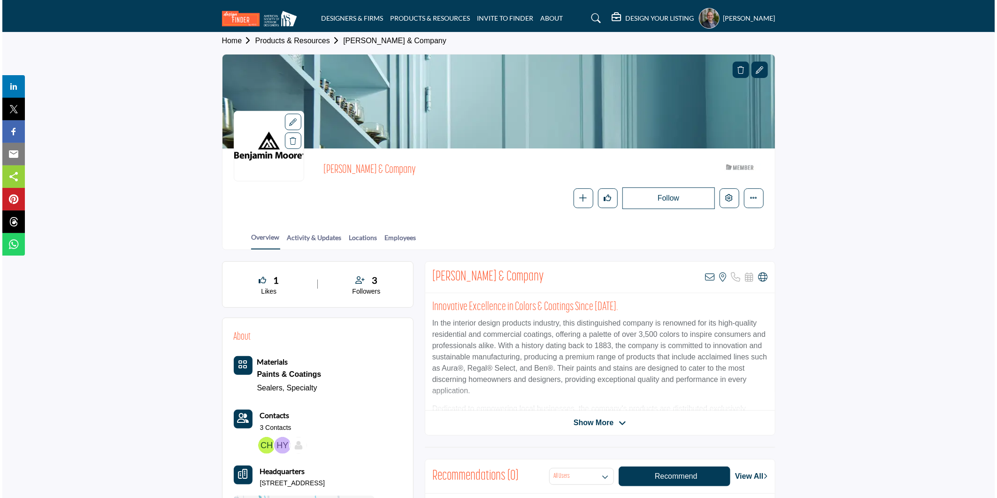
scroll to position [0, 0]
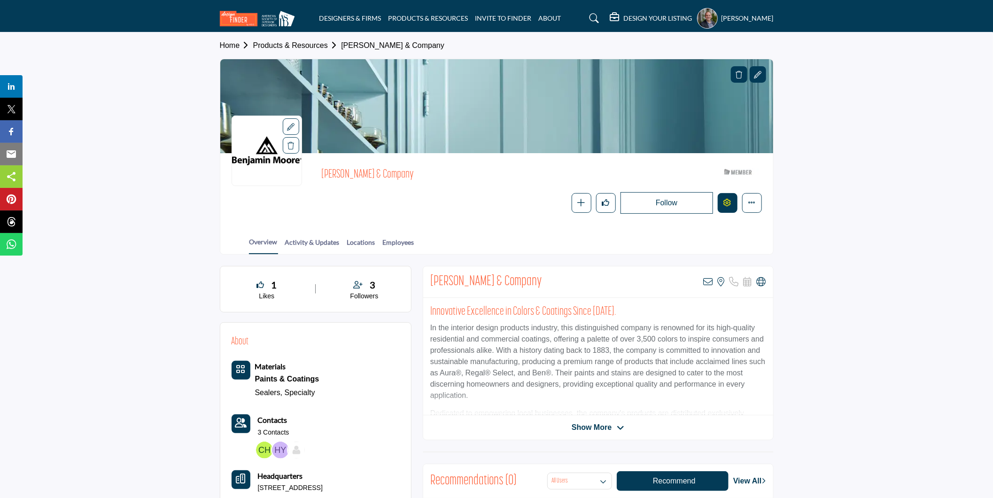
click at [727, 202] on icon "Edit company" at bounding box center [728, 203] width 8 height 8
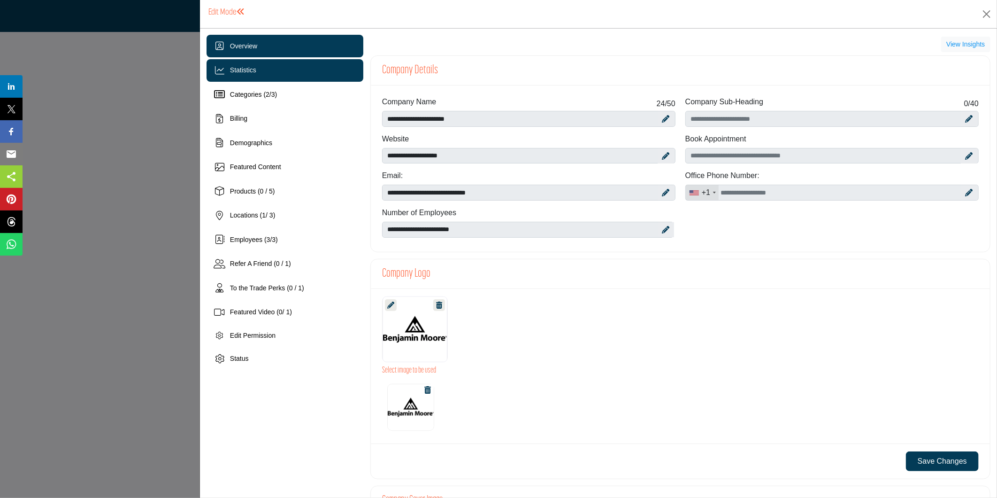
click at [255, 74] on div "Statistics" at bounding box center [243, 70] width 26 height 10
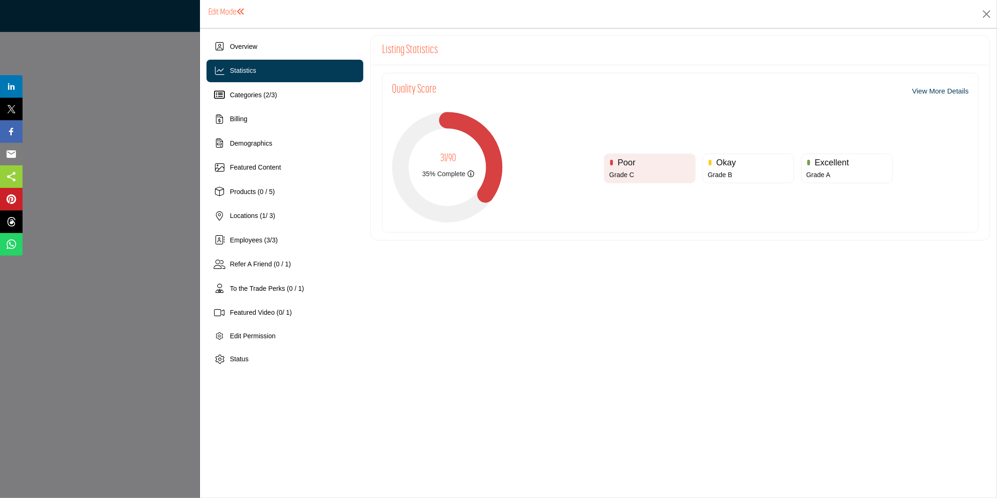
click at [963, 89] on link "View More Details" at bounding box center [940, 91] width 57 height 11
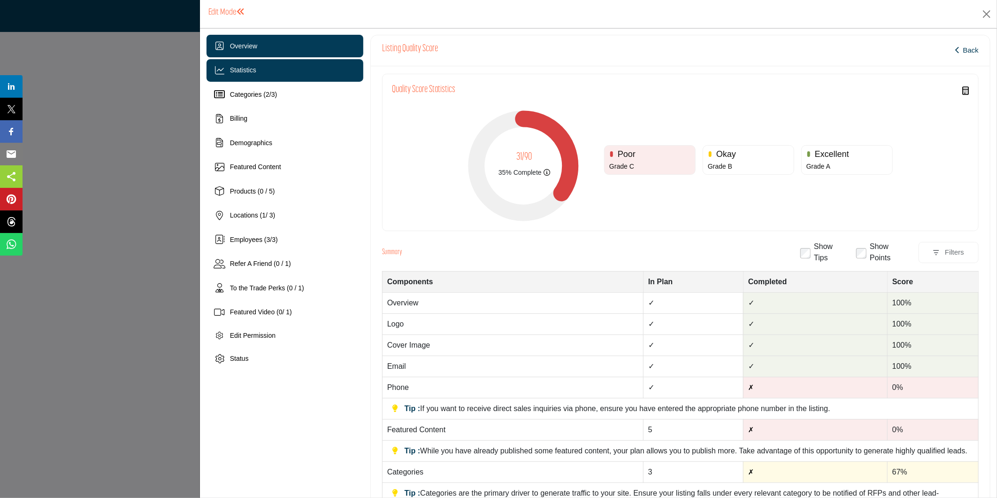
click at [273, 48] on div "Overview" at bounding box center [285, 46] width 157 height 23
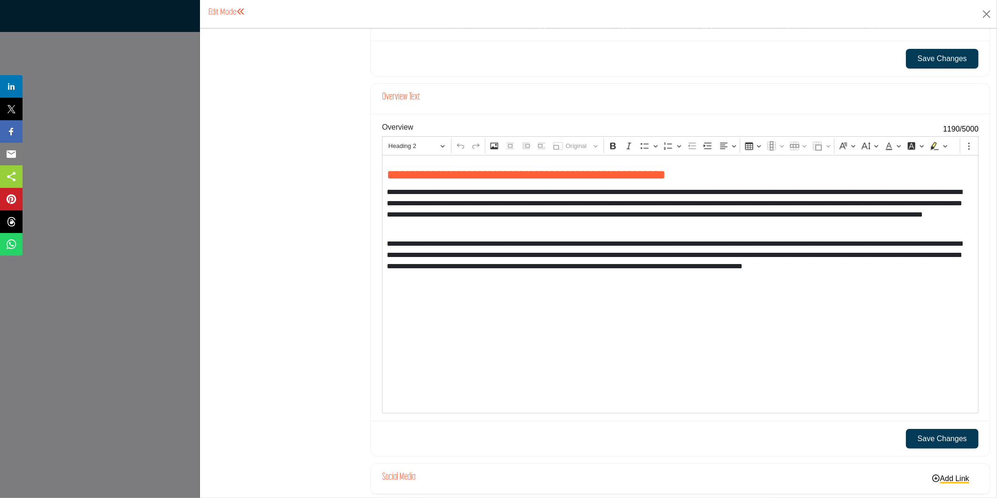
scroll to position [846, 0]
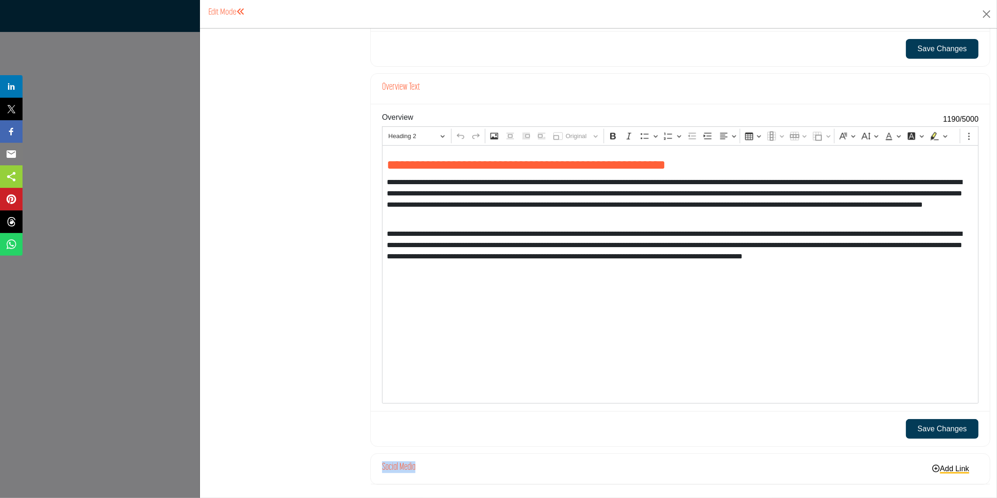
drag, startPoint x: 381, startPoint y: 467, endPoint x: 424, endPoint y: 465, distance: 42.3
click at [424, 465] on div "Social Media Add Link" at bounding box center [680, 469] width 619 height 31
click at [965, 468] on link "Add Link" at bounding box center [951, 468] width 55 height 15
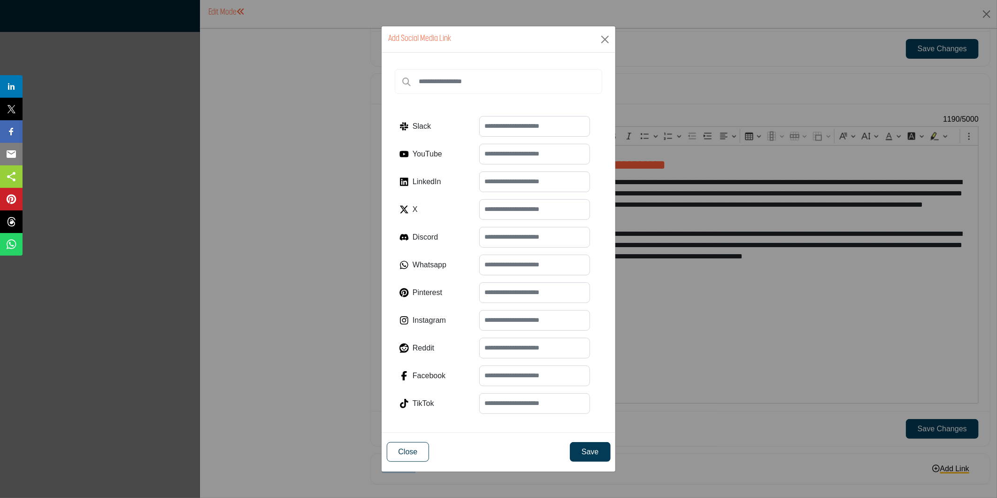
click at [405, 463] on div "Close Save" at bounding box center [499, 451] width 234 height 39
click at [415, 452] on button "Close" at bounding box center [408, 452] width 43 height 20
